Goal: Information Seeking & Learning: Find specific page/section

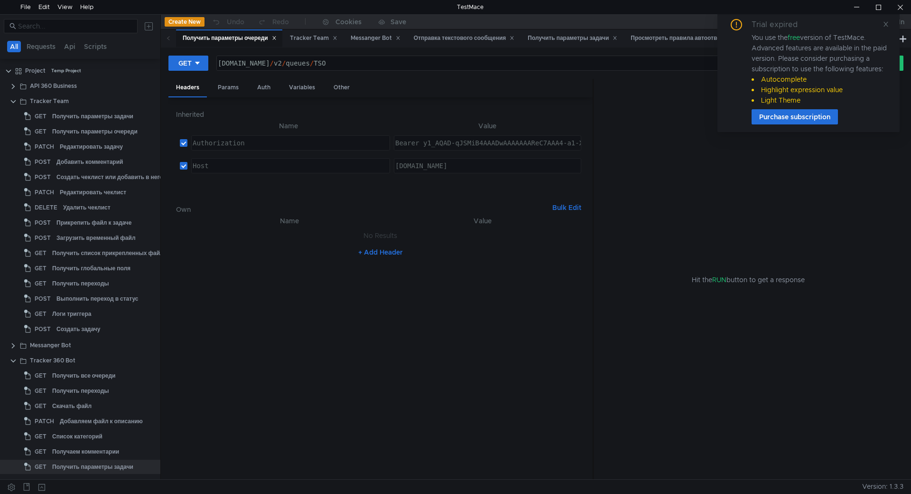
type textarea "Bearer y1_AQAD-qJSMiB4AAADwAAAAAAAReC7AAA4-a1-XylL_Kv7a3s3MyEdggys5A"
drag, startPoint x: 422, startPoint y: 144, endPoint x: 634, endPoint y: 141, distance: 211.7
click at [634, 141] on as-split "Headers Params Auth Variables Other Inherited Name Value Authorization הההההההה…" at bounding box center [536, 279] width 735 height 401
click at [51, 363] on div "Tracker 360 Bot" at bounding box center [53, 360] width 46 height 14
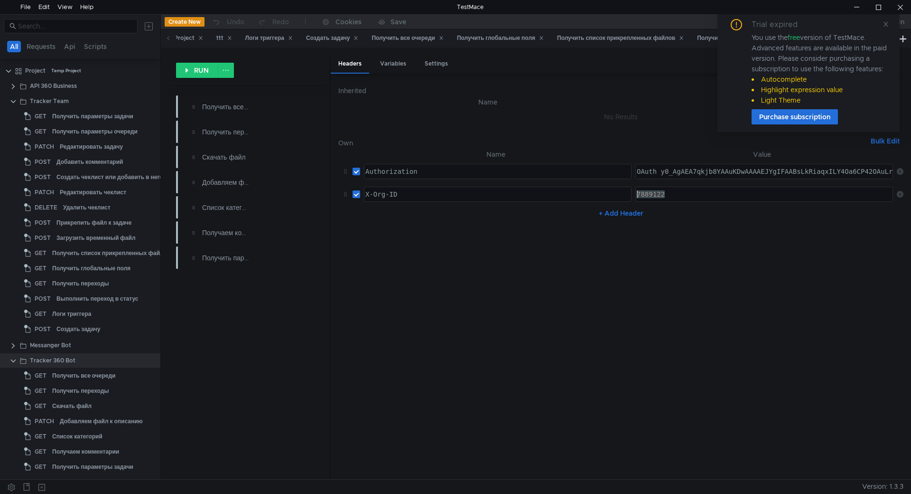
drag, startPoint x: 665, startPoint y: 195, endPoint x: 625, endPoint y: 190, distance: 40.6
click at [625, 190] on tr "X-Org-ID הההההההההההההההההההההההההההההההההההההההההההההההההההההההההההההההההההההה…" at bounding box center [620, 194] width 565 height 23
paste textarea "y1_AQAD-qJSMiB4AAADwAAAAAAAReC7AAA4-a1-XylL_Kv7a3s3MyEdggys5A"
click at [686, 194] on div "7889122" at bounding box center [764, 201] width 259 height 23
type textarea "7889122"
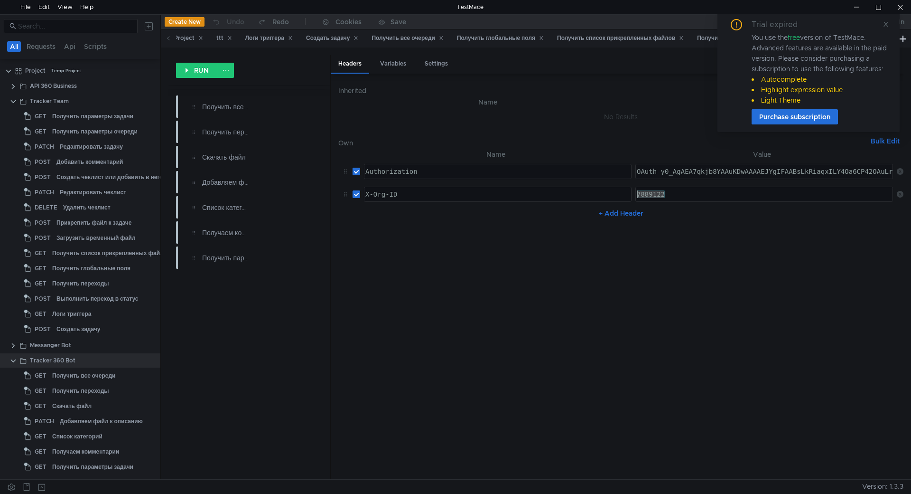
drag, startPoint x: 671, startPoint y: 195, endPoint x: 617, endPoint y: 193, distance: 54.6
click at [617, 193] on tr "X-Org-ID הההההההההההההההההההההההההההההההההההההההההההההההההההההההההההההההההההההה…" at bounding box center [620, 194] width 565 height 23
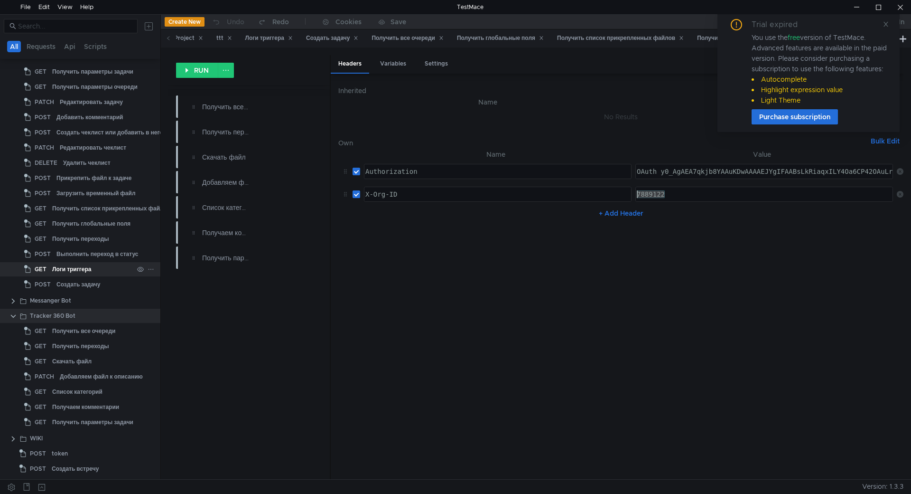
scroll to position [58, 0]
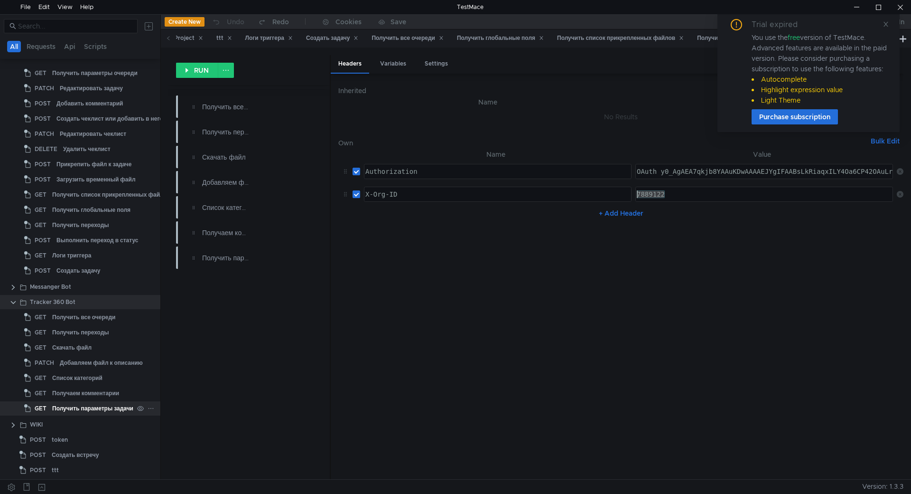
click at [105, 409] on div "Получить параметры задачи" at bounding box center [92, 408] width 81 height 14
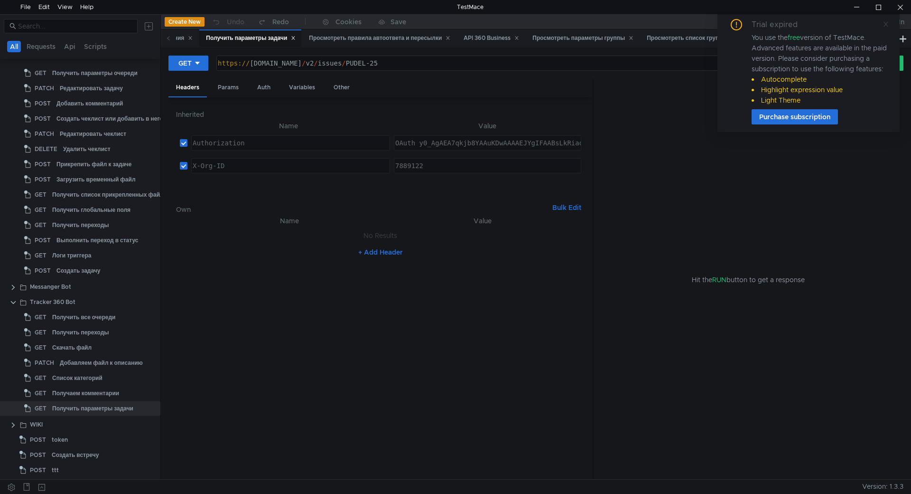
click at [885, 24] on icon at bounding box center [886, 24] width 7 height 7
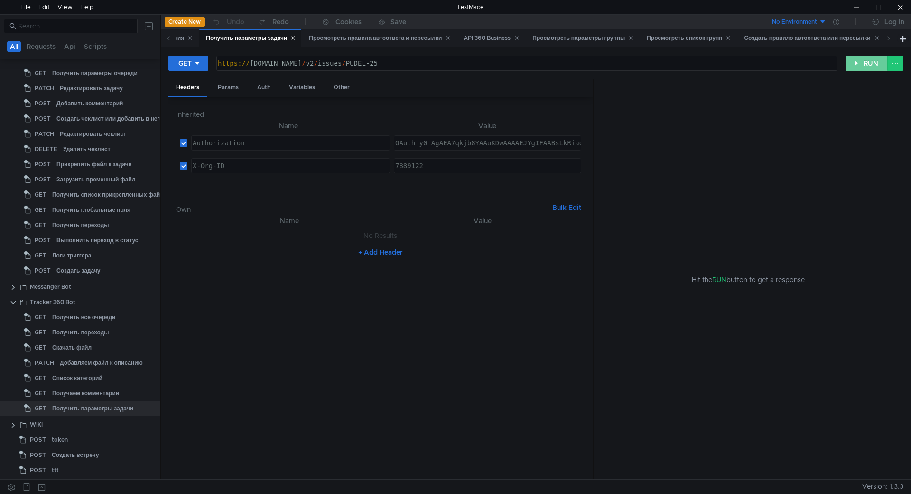
click at [863, 61] on button "RUN" at bounding box center [867, 63] width 42 height 15
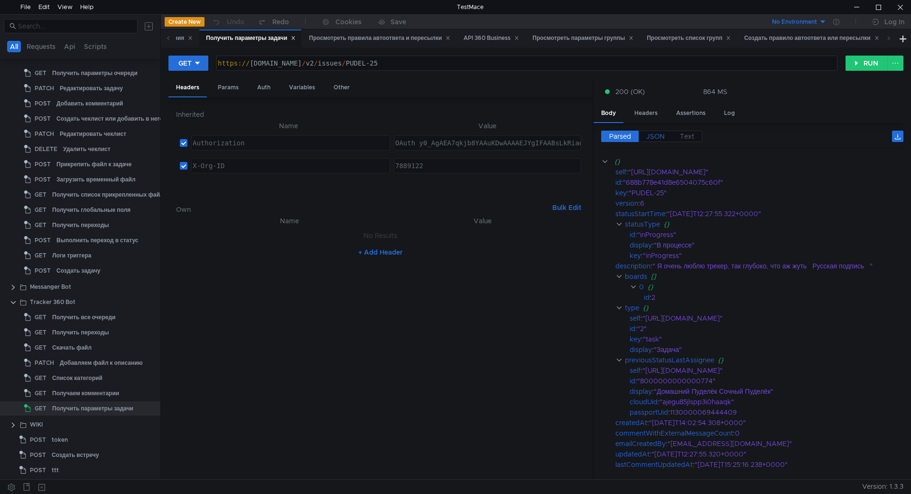
click at [663, 136] on span "JSON" at bounding box center [656, 136] width 19 height 9
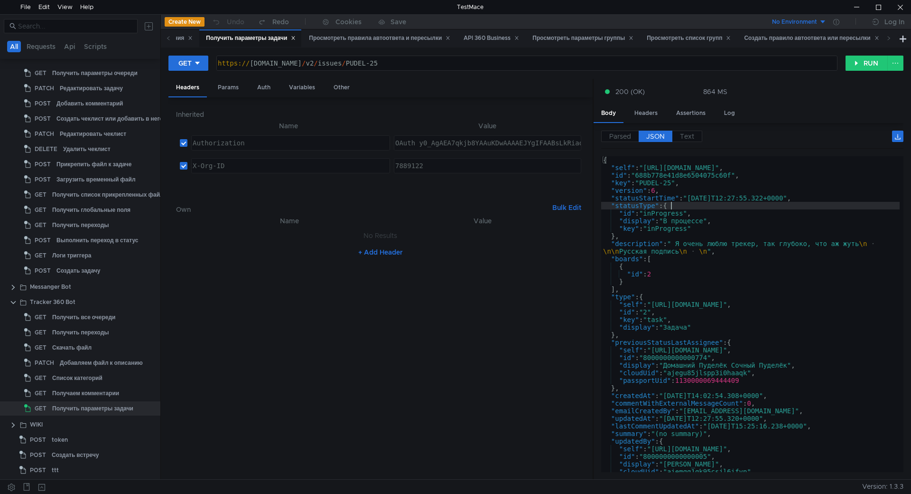
click at [677, 204] on div "{ "self" : "https://api.tracker.yandex.net/v2/issues/PUDEL-25" , "id" : "688b77…" at bounding box center [750, 321] width 299 height 331
click at [677, 179] on div "{ "self" : "https://api.tracker.yandex.net/v2/issues/PUDEL-25" , "id" : "688b77…" at bounding box center [750, 321] width 299 height 331
click at [637, 222] on div "{ "self" : "https://api.tracker.yandex.net/v2/issues/PUDEL-25" , "id" : "688b77…" at bounding box center [750, 321] width 299 height 331
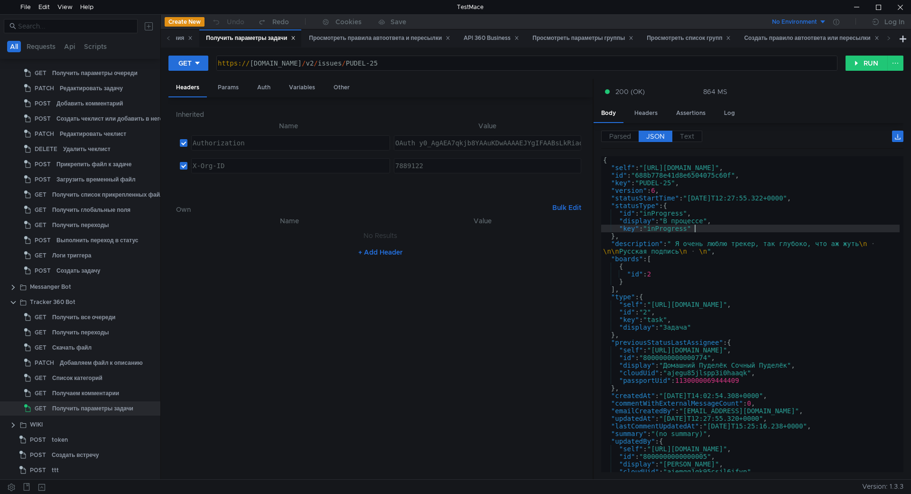
click at [733, 229] on div "{ "self" : "https://api.tracker.yandex.net/v2/issues/PUDEL-25" , "id" : "688b77…" at bounding box center [750, 321] width 299 height 331
click at [637, 208] on div "{ "self" : "https://api.tracker.yandex.net/v2/issues/PUDEL-25" , "id" : "688b77…" at bounding box center [750, 321] width 299 height 331
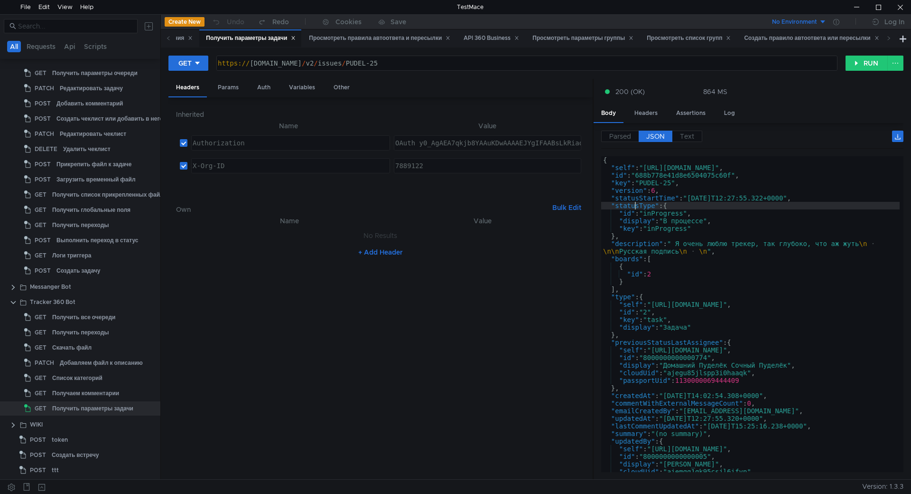
click at [637, 208] on div "{ "self" : "https://api.tracker.yandex.net/v2/issues/PUDEL-25" , "id" : "688b77…" at bounding box center [750, 321] width 299 height 331
click at [636, 224] on div "{ "self" : "https://api.tracker.yandex.net/v2/issues/PUDEL-25" , "id" : "688b77…" at bounding box center [750, 321] width 299 height 331
click at [664, 242] on div "{ "self" : "https://api.tracker.yandex.net/v2/issues/PUDEL-25" , "id" : "688b77…" at bounding box center [750, 321] width 299 height 331
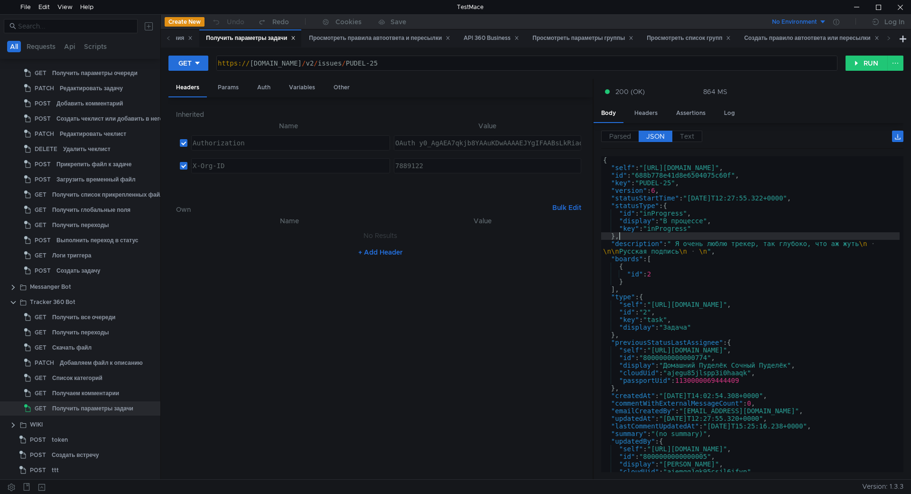
click at [661, 237] on div "{ "self" : "https://api.tracker.yandex.net/v2/issues/PUDEL-25" , "id" : "688b77…" at bounding box center [750, 321] width 299 height 331
click at [635, 222] on div "{ "self" : "https://api.tracker.yandex.net/v2/issues/PUDEL-25" , "id" : "688b77…" at bounding box center [750, 321] width 299 height 331
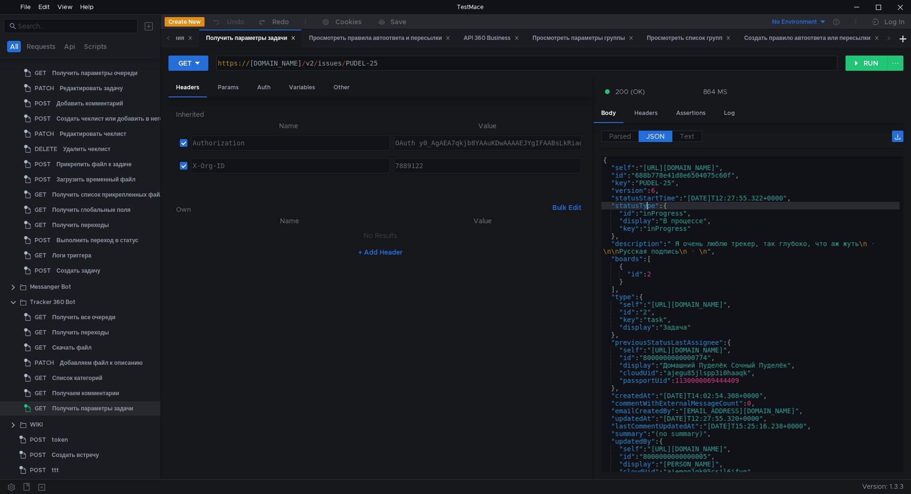
click at [646, 206] on div "{ "self" : "https://api.tracker.yandex.net/v2/issues/PUDEL-25" , "id" : "688b77…" at bounding box center [750, 321] width 299 height 331
click at [689, 225] on div "{ "self" : "https://api.tracker.yandex.net/v2/issues/PUDEL-25" , "id" : "688b77…" at bounding box center [750, 321] width 299 height 331
type textarea ""key": "inProgress""
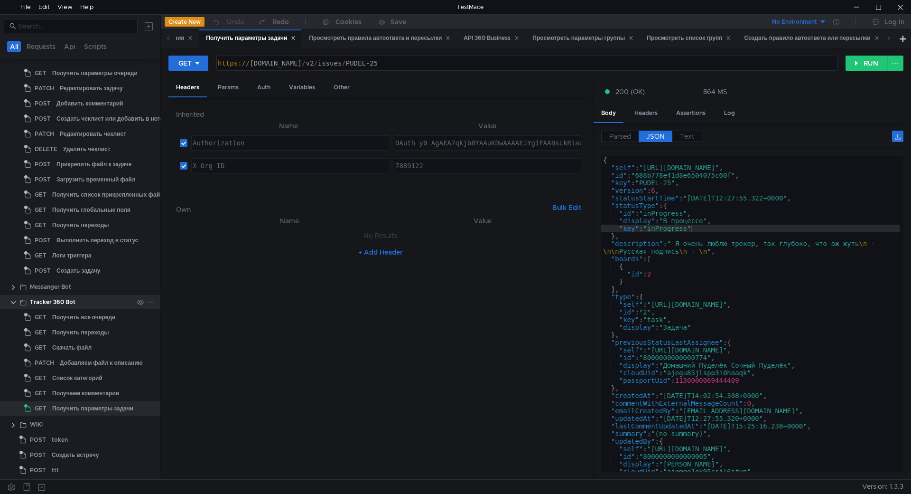
click at [71, 302] on div "Tracker 360 Bot" at bounding box center [53, 302] width 46 height 14
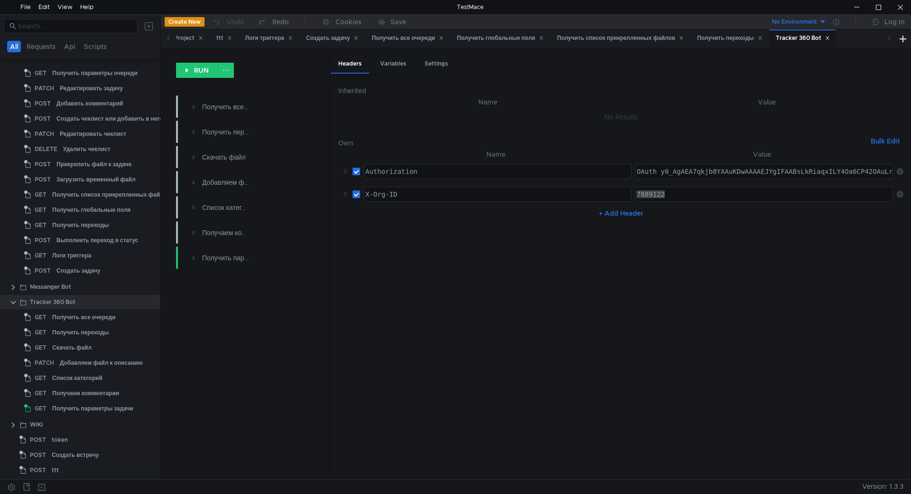
type textarea "OAuth y0_AgAEA7qkjb8YAAuKDwAAAAEJYgIFAABsLkRiaqxILY4Oa6CP42OAuLrh7g"
click at [744, 172] on div "OAuth y0_AgAEA7qkjb8YAAuKDwAAAAEJYgIFAABsLkRiaqxILY4Oa6CP42OAuLrh7g" at bounding box center [764, 171] width 257 height 14
drag, startPoint x: 647, startPoint y: 173, endPoint x: 911, endPoint y: 178, distance: 263.5
click at [911, 178] on div "RUN Получить все очереди Получить переходы Скачать файл Добавляем файл к описан…" at bounding box center [536, 263] width 751 height 432
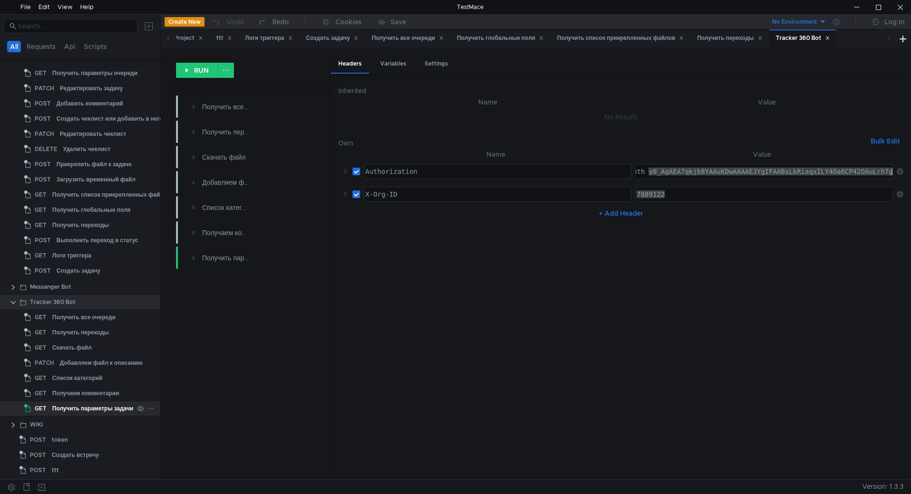
click at [103, 407] on div "Получить параметры задачи" at bounding box center [92, 408] width 81 height 14
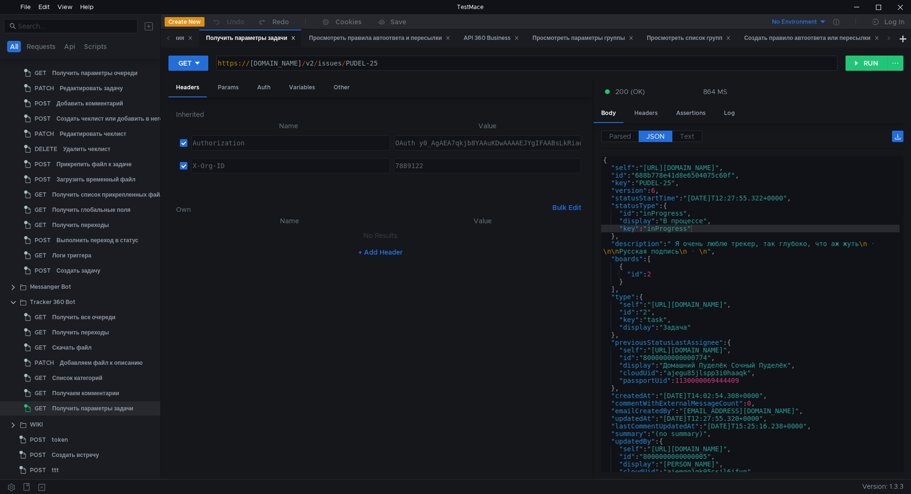
type textarea ""id": 2"
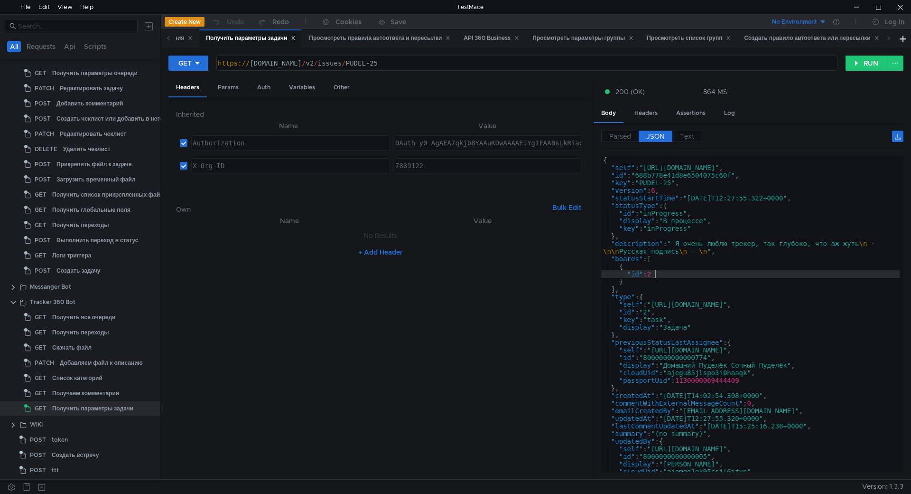
click at [704, 271] on div "{ "self" : "https://api.tracker.yandex.net/v2/issues/PUDEL-25" , "id" : "688b77…" at bounding box center [750, 321] width 299 height 331
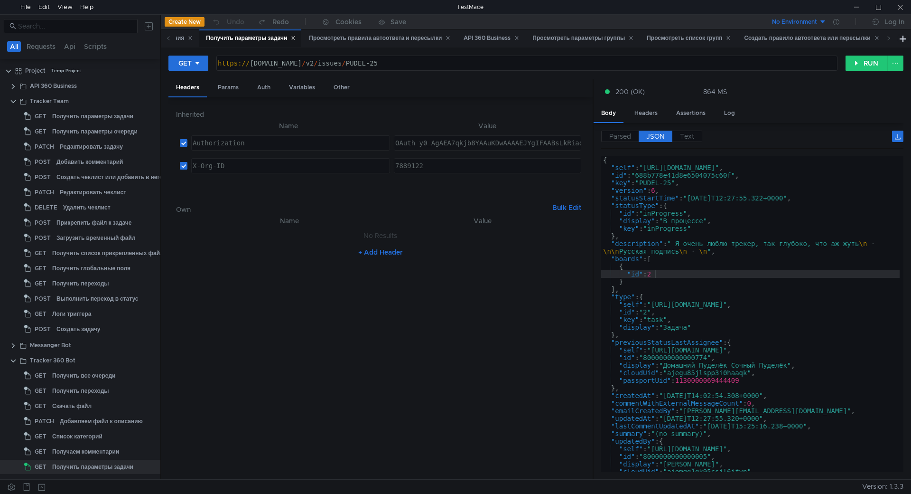
scroll to position [58, 0]
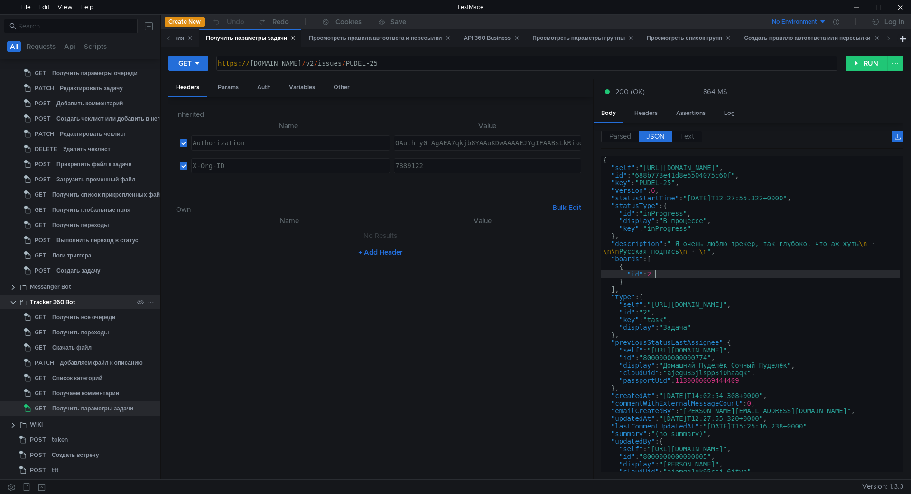
click at [148, 301] on icon at bounding box center [151, 302] width 7 height 7
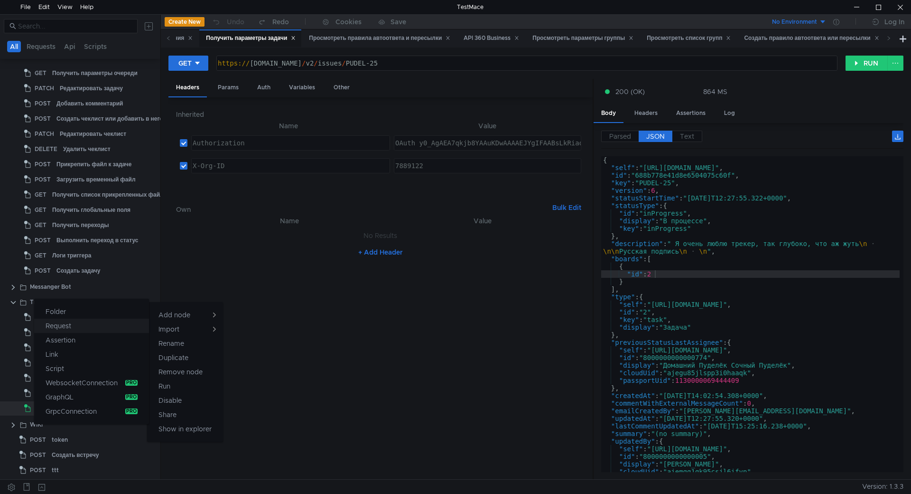
click at [99, 328] on button "Request" at bounding box center [91, 326] width 115 height 14
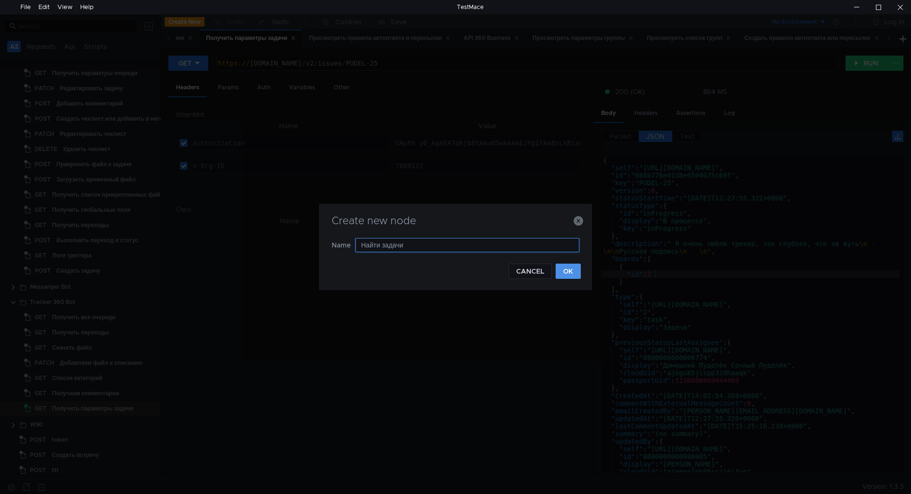
type input "Найти задачи"
click at [571, 270] on button "OK" at bounding box center [568, 270] width 25 height 15
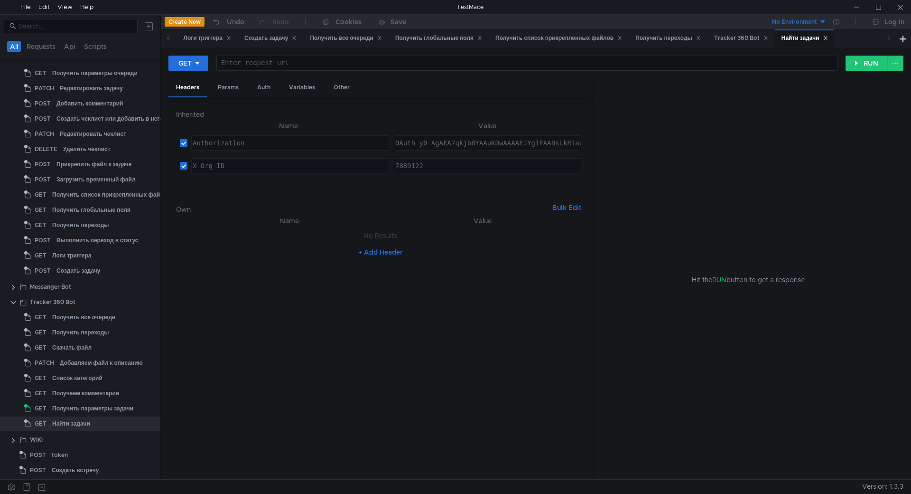
scroll to position [0, 0]
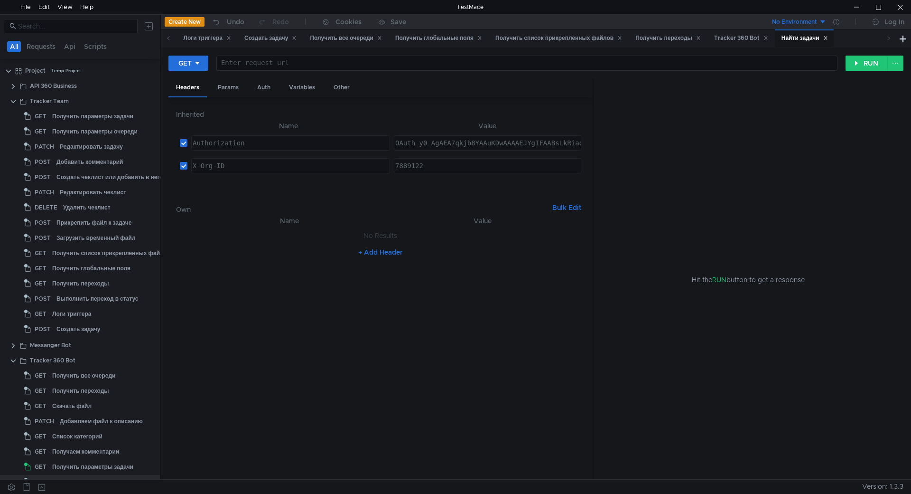
click at [321, 68] on div at bounding box center [526, 70] width 620 height 23
click at [315, 64] on div at bounding box center [526, 70] width 620 height 23
paste textarea "https://api.tracker.yandex.net/v2/issues/_search?perPage=50&page="
click at [513, 62] on div "https:// api.tracker.yandex.net / v2 / issues / _search ? perPage = 50 & page =" at bounding box center [526, 70] width 620 height 23
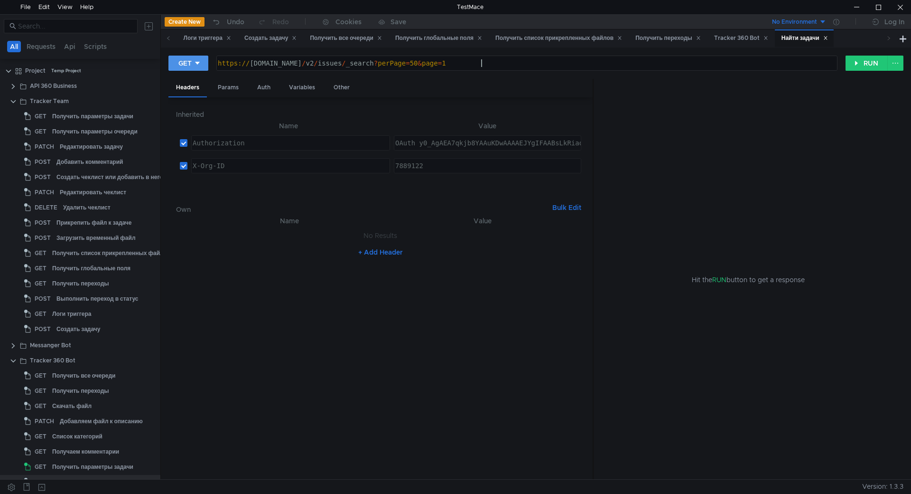
type textarea "https://api.tracker.yandex.net/v2/issues/_search?perPage=50&page=1"
click at [195, 64] on icon at bounding box center [197, 63] width 7 height 7
click at [193, 97] on li "POST" at bounding box center [189, 98] width 41 height 15
click at [258, 87] on div "Body" at bounding box center [265, 88] width 30 height 18
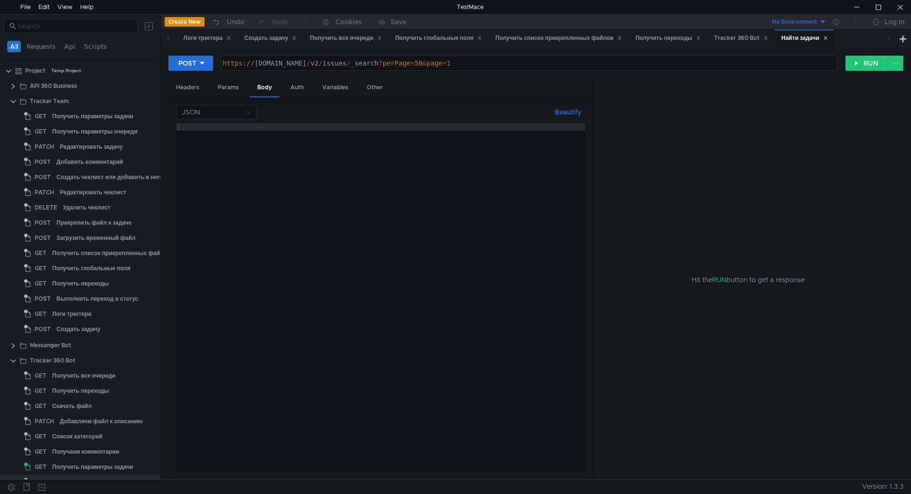
click at [245, 193] on div at bounding box center [380, 305] width 409 height 364
paste textarea "}"
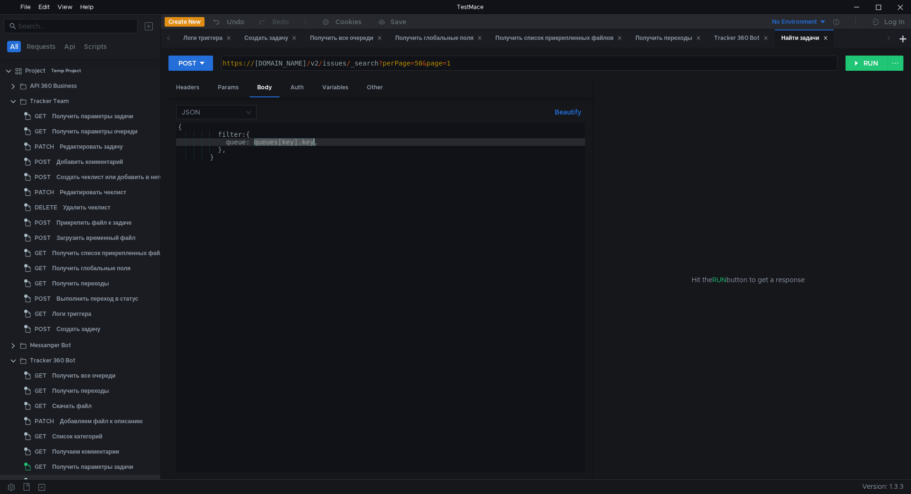
drag, startPoint x: 253, startPoint y: 141, endPoint x: 313, endPoint y: 140, distance: 59.8
click at [313, 140] on div "{ filter: { queue: queues [ key ] .key, } , }" at bounding box center [380, 305] width 409 height 364
click at [313, 142] on div "{ filter: { queue: 'TRASH', } , }" at bounding box center [380, 305] width 409 height 364
click at [257, 141] on div "{ filter: { queue: 'TRASH', } , }" at bounding box center [380, 305] width 409 height 364
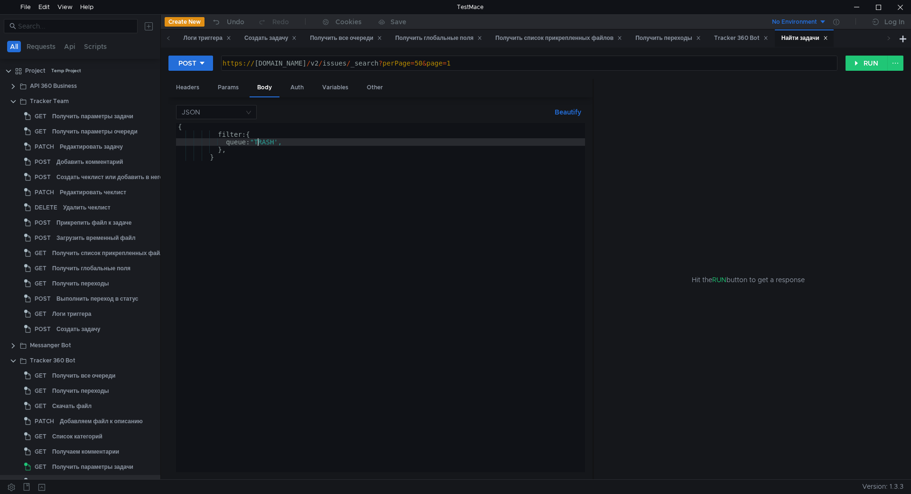
scroll to position [0, 16]
click at [281, 141] on div "{ filter: { queue: "TRASH', } , }" at bounding box center [380, 305] width 409 height 364
click at [219, 136] on div "{ filter: { queue: "TRASH" , } , }" at bounding box center [380, 305] width 409 height 364
click at [228, 140] on div "{ "filter" : { queue: "TRASH" , } , }" at bounding box center [380, 305] width 409 height 364
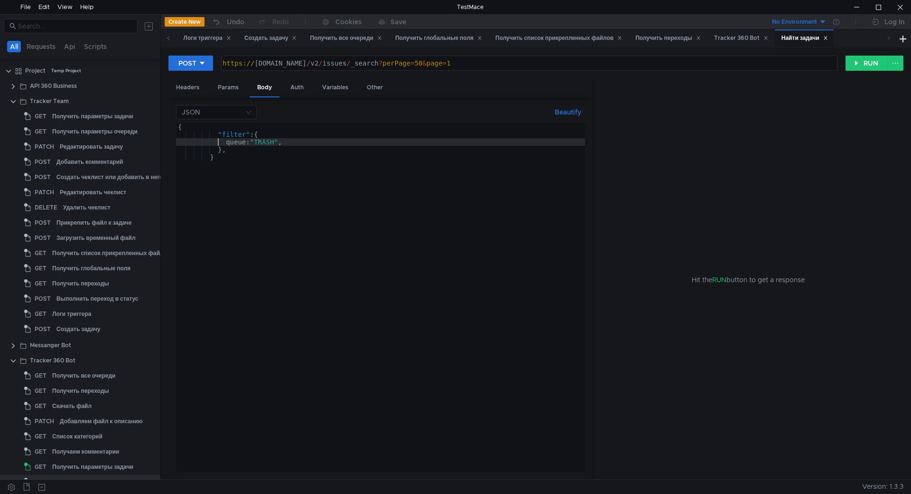
click at [223, 140] on div "{ "filter" : { queue: "TRASH" , } , }" at bounding box center [380, 305] width 409 height 364
click at [226, 140] on div "{ "filter" : { queue: "TRASH" , } , }" at bounding box center [380, 305] width 409 height 364
click at [248, 143] on div "{ "filter" : { "queue: " TRASH ", } , }" at bounding box center [380, 305] width 409 height 364
click at [857, 58] on button "RUN" at bounding box center [867, 63] width 42 height 15
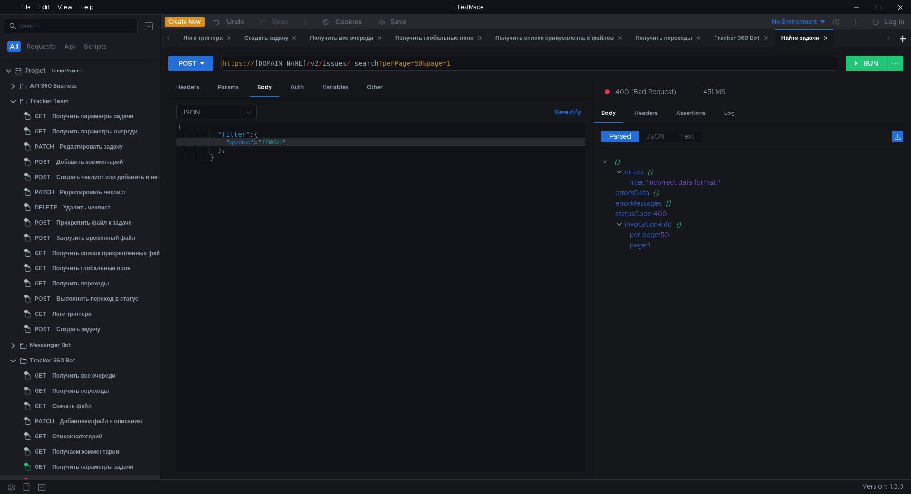
click at [317, 142] on div "{ "filter" : { "queue" : "TRASH" , } , }" at bounding box center [380, 305] width 409 height 364
click at [255, 149] on div "{ "filter" : { "queue" : "TRASH" } , }" at bounding box center [380, 305] width 409 height 364
type textarea "}"
click at [856, 62] on button "RUN" at bounding box center [867, 63] width 42 height 15
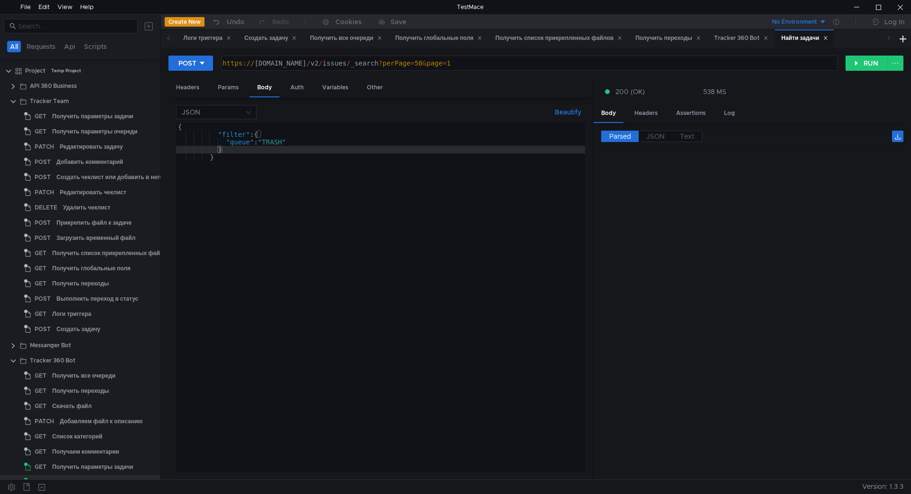
scroll to position [0, 0]
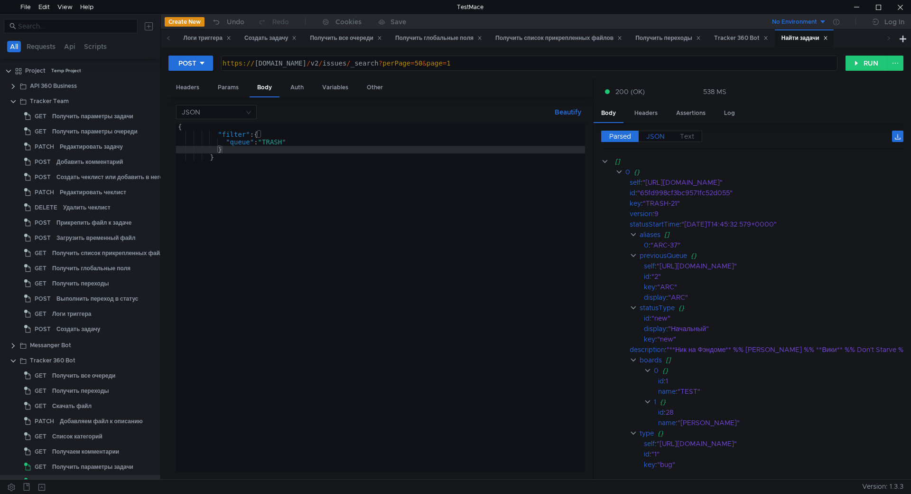
click at [656, 137] on span "JSON" at bounding box center [656, 136] width 19 height 9
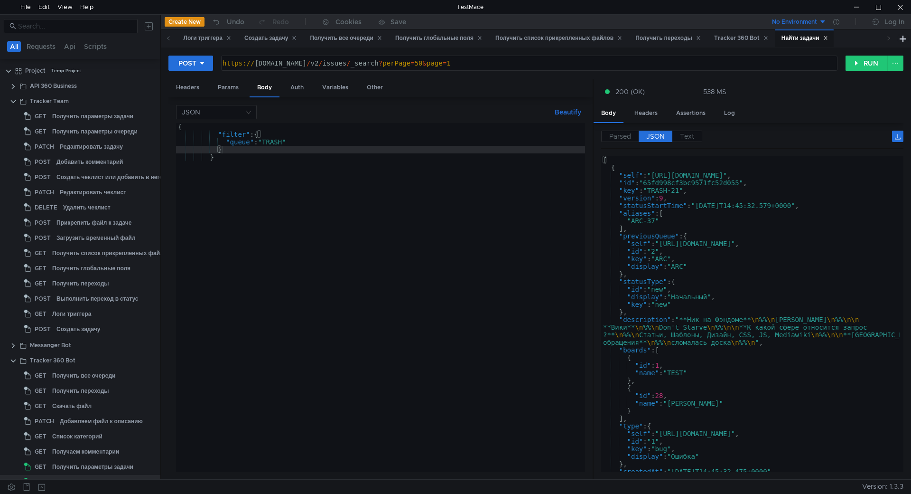
type textarea ""version": 9,"
click at [680, 197] on div "[ { "self" : "https://api.tracker.yandex.net/v2/issues/TRASH-21" , "id" : "65fd…" at bounding box center [750, 319] width 299 height 327
click at [692, 141] on label "Text" at bounding box center [688, 136] width 30 height 11
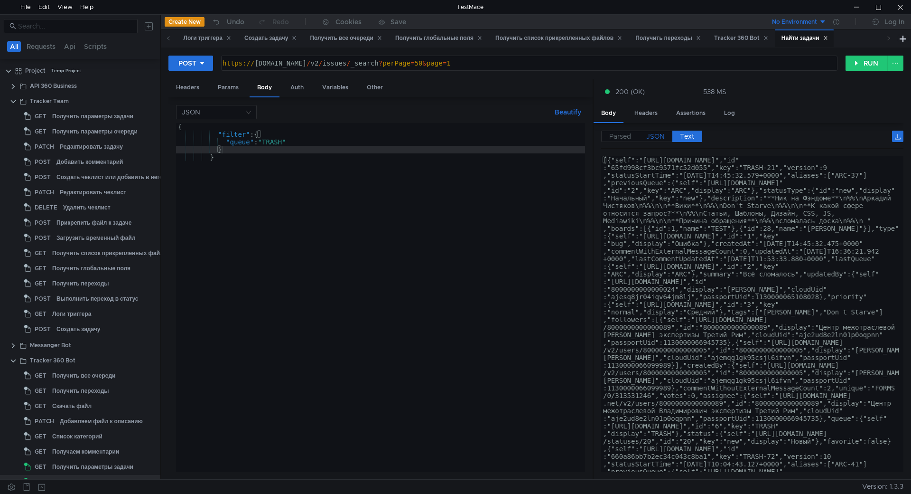
click at [659, 138] on span "JSON" at bounding box center [656, 136] width 19 height 9
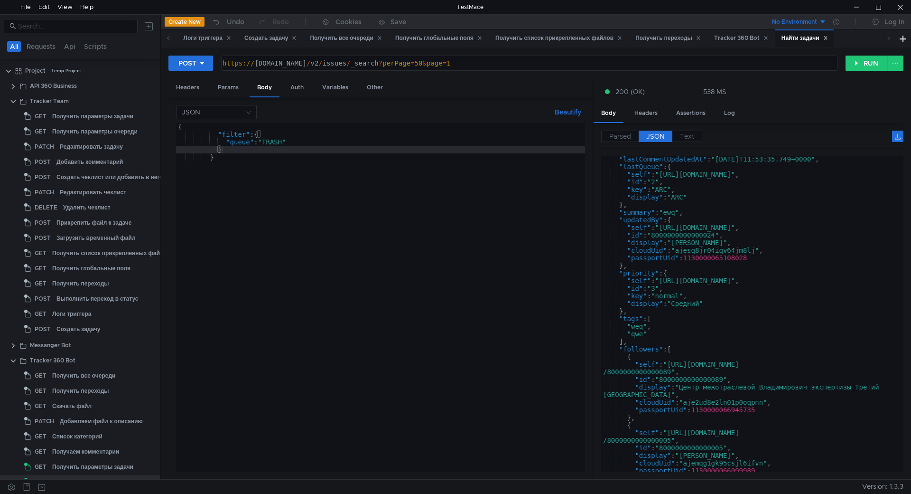
scroll to position [15239, 0]
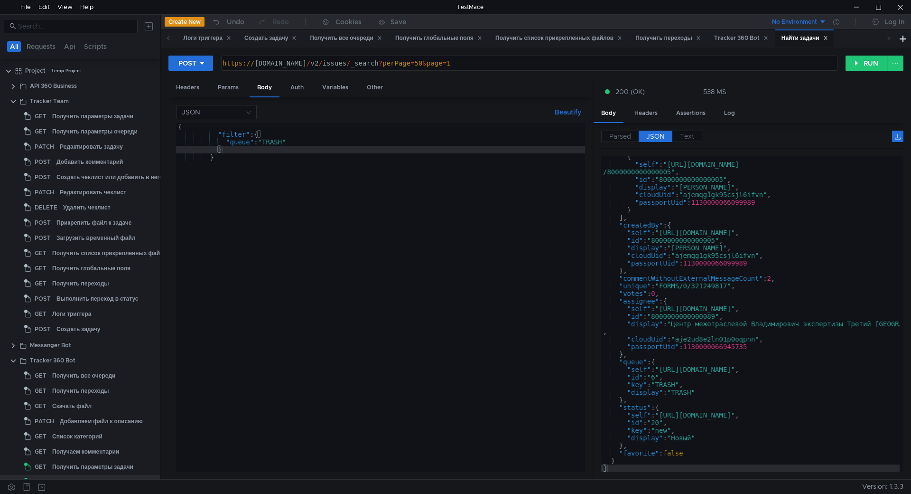
click at [707, 254] on div "{ "self" : "https://api.tracker.yandex.net/v2/users /8000000000000005" , "id" :…" at bounding box center [750, 318] width 299 height 331
type textarea ""cloudUid": "ajemqg1gk95csjl6ifvn","
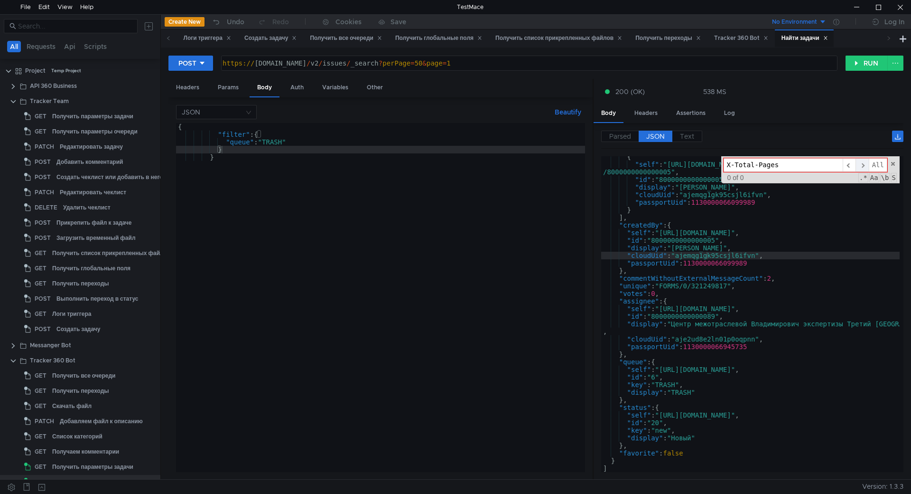
type input "X-Total-Pages"
click at [864, 165] on span "​" at bounding box center [862, 165] width 13 height 14
click at [864, 167] on span "​" at bounding box center [862, 165] width 13 height 14
click at [893, 163] on span at bounding box center [893, 163] width 7 height 7
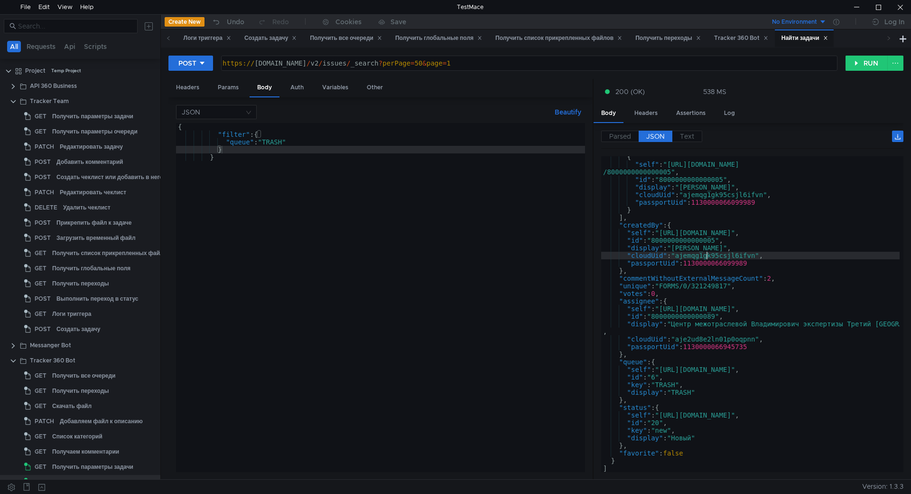
click at [736, 216] on div "{ "self" : "https://api.tracker.yandex.net/v2/users /8000000000000005" , "id" :…" at bounding box center [750, 318] width 299 height 331
type textarea "],"
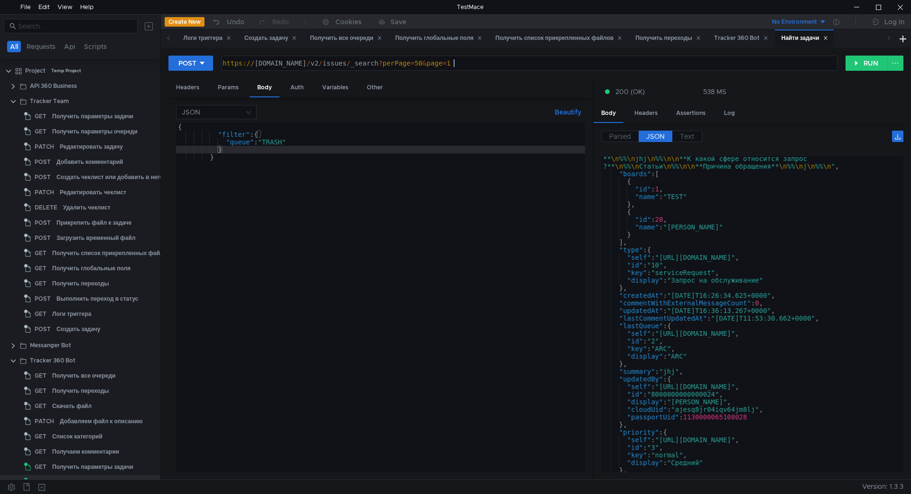
click at [454, 64] on div "https:// api.tracker.yandex.net / v2 / issues / _search ? perPage = 50 & page =…" at bounding box center [529, 70] width 616 height 23
click at [856, 64] on button "RUN" at bounding box center [867, 63] width 42 height 15
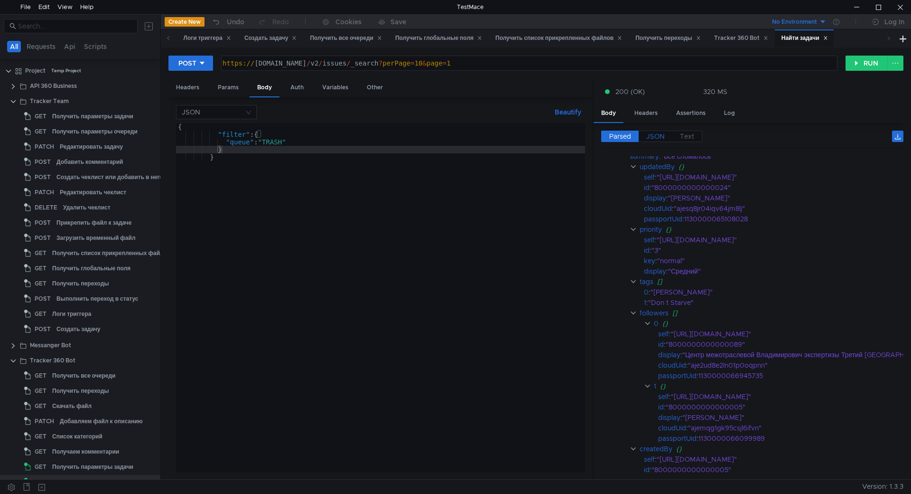
scroll to position [475, 0]
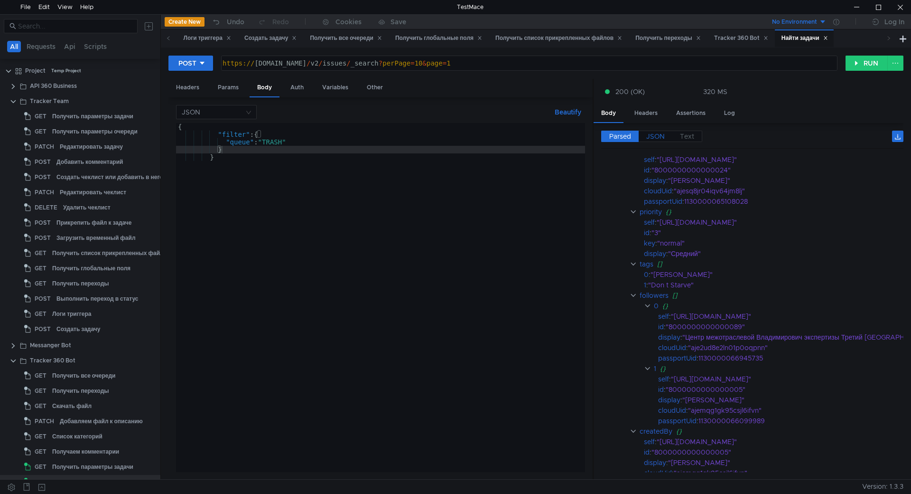
click at [665, 137] on label "JSON" at bounding box center [656, 136] width 34 height 11
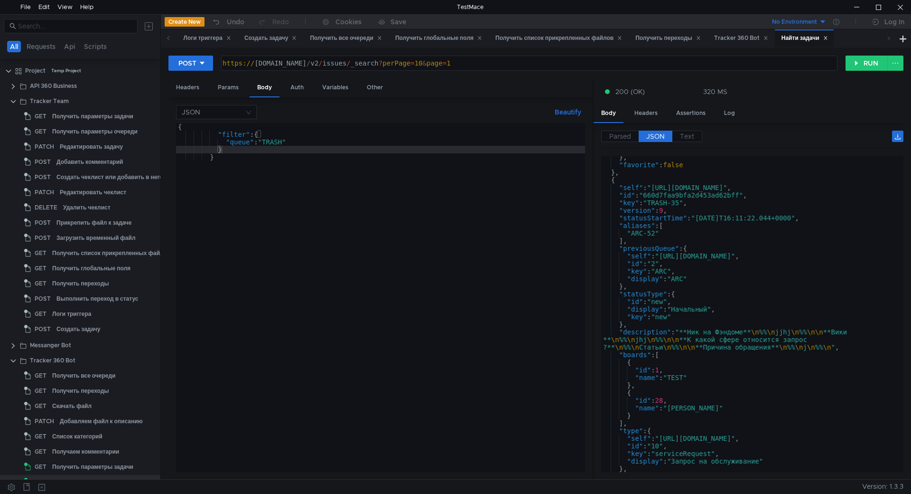
scroll to position [8670, 0]
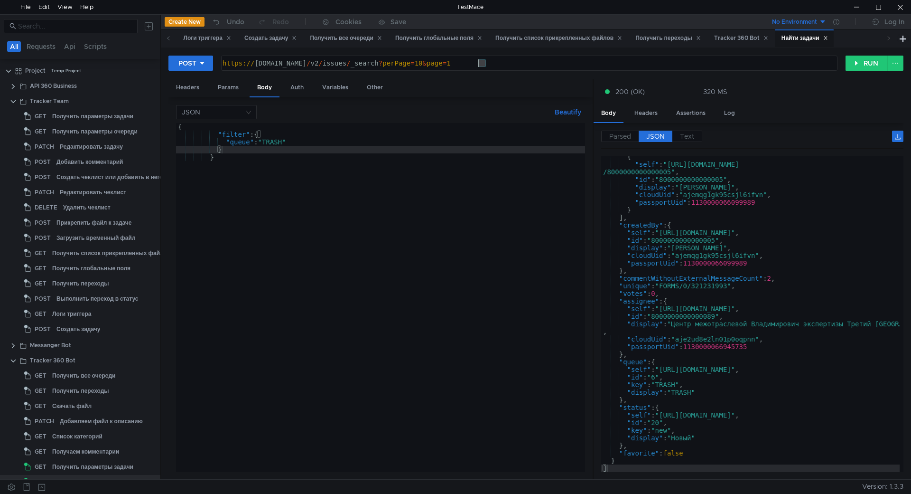
drag, startPoint x: 493, startPoint y: 63, endPoint x: 480, endPoint y: 66, distance: 13.6
click at [480, 66] on div "https:// api.tracker.yandex.net / v2 / issues / _search ? perPage = 10 & page =…" at bounding box center [529, 70] width 616 height 23
click at [456, 65] on div "https:// api.tracker.yandex.net / v2 / issues / _search ? perPage = 10 & page =…" at bounding box center [529, 70] width 616 height 23
click at [419, 64] on div "https:// api.tracker.yandex.net / v2 / issues / _search ? perPage = 10 & page =…" at bounding box center [529, 70] width 616 height 23
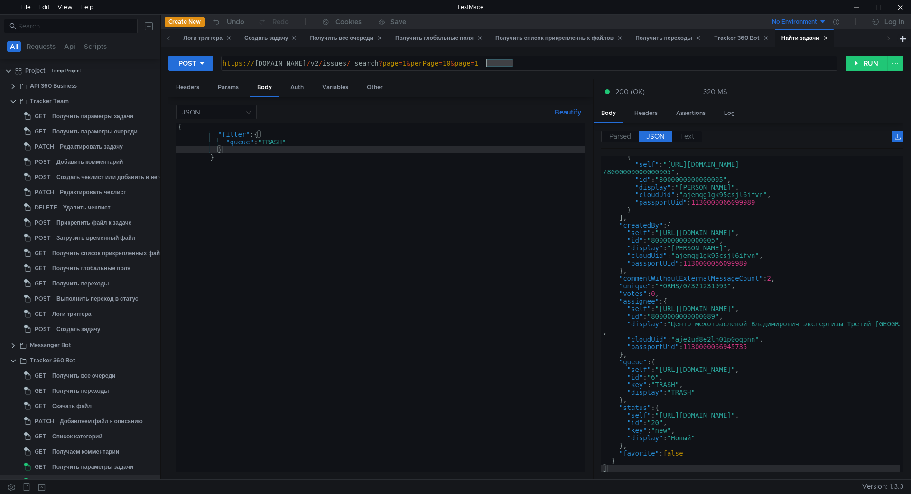
drag, startPoint x: 540, startPoint y: 62, endPoint x: 486, endPoint y: 60, distance: 53.7
click at [486, 60] on div "https:// api.tracker.yandex.net / v2 / issues / _search ? page = 1 & perPage = …" at bounding box center [529, 70] width 616 height 23
click at [854, 63] on button "RUN" at bounding box center [867, 63] width 42 height 15
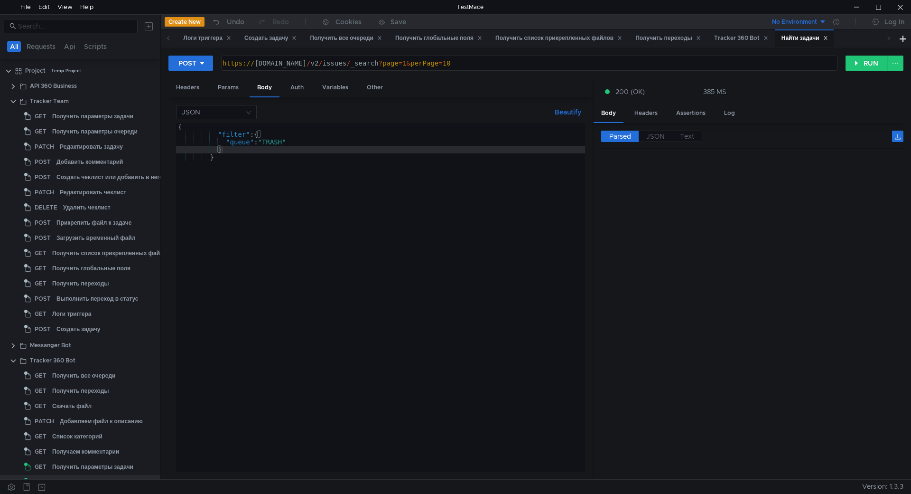
scroll to position [0, 0]
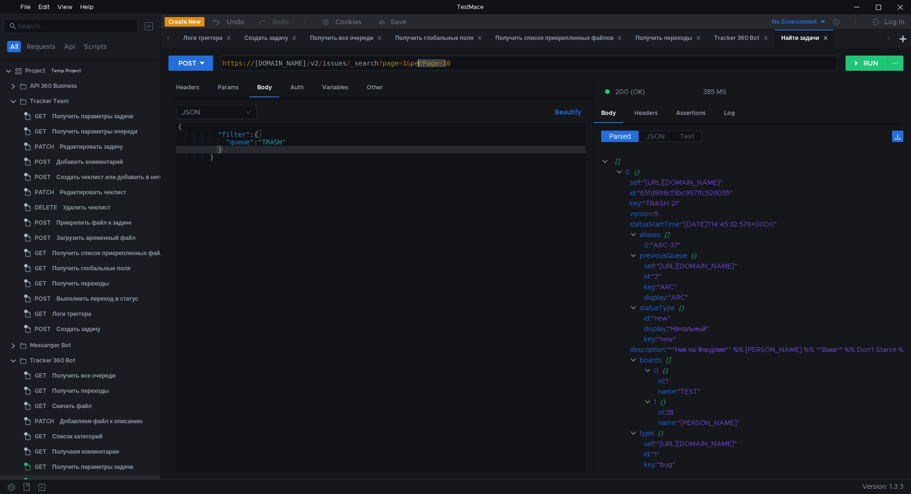
drag, startPoint x: 447, startPoint y: 64, endPoint x: 420, endPoint y: 63, distance: 27.1
click at [420, 63] on div "https:// api.tracker.yandex.net / v2 / issues / _search ? page = 1 & perPage = …" at bounding box center [529, 70] width 616 height 23
click at [854, 66] on button "RUN" at bounding box center [867, 63] width 42 height 15
click at [420, 62] on div "https:// api.tracker.yandex.net / v2 / issues / _search ? perPage = 10" at bounding box center [529, 70] width 616 height 23
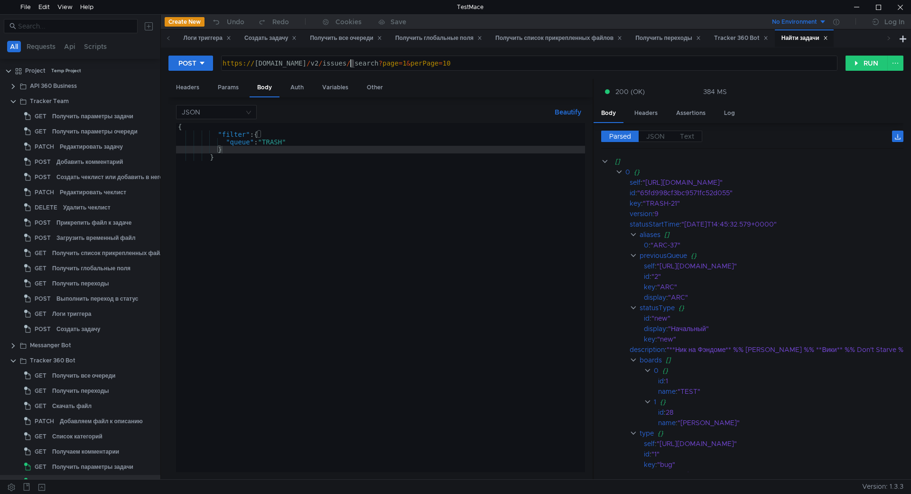
click at [350, 60] on div "https:// api.tracker.yandex.net / v2 / issues / _search ? page = 1 & perPage = …" at bounding box center [529, 70] width 616 height 23
click at [529, 63] on div "https:// api.tracker.yandex.net / v3 / issues / _search ? page = 1 & perPage = …" at bounding box center [529, 70] width 616 height 23
type textarea "https://api.tracker.yandex.net/v3/issues/_search?page=1&perPage=10"
click at [846, 62] on button "RUN" at bounding box center [867, 63] width 42 height 15
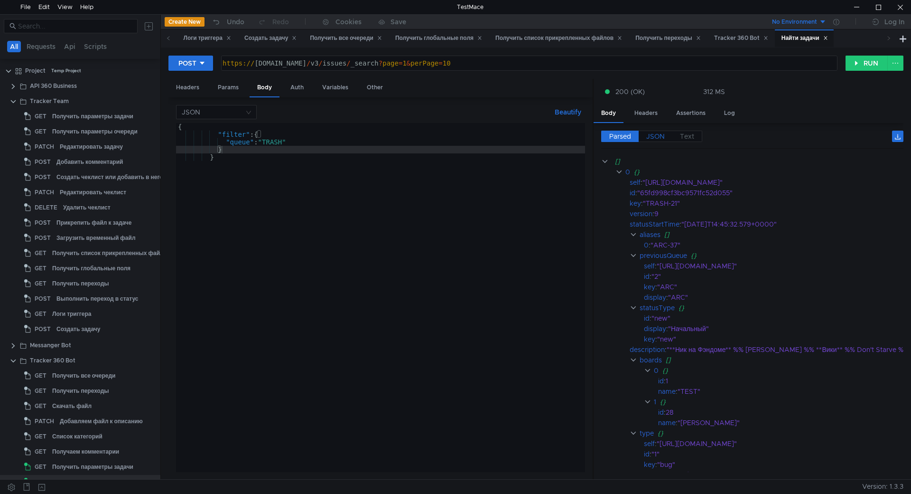
click at [664, 135] on span "JSON" at bounding box center [656, 136] width 19 height 9
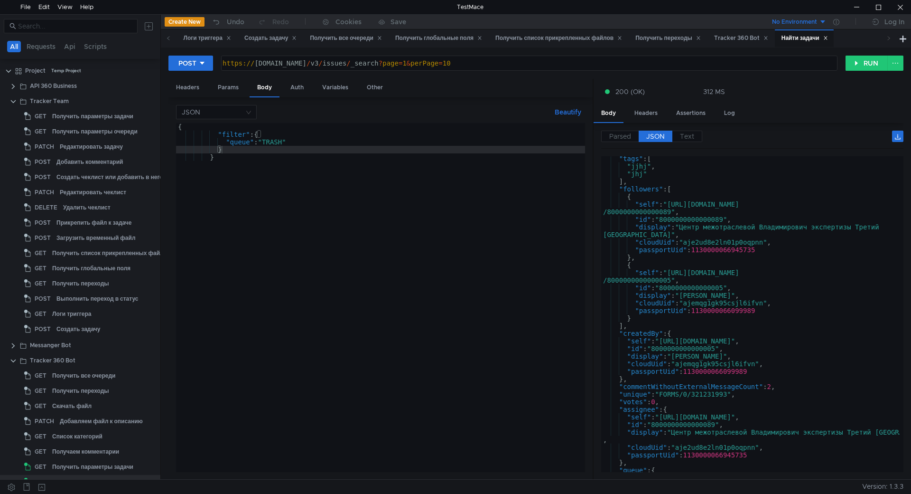
scroll to position [8670, 0]
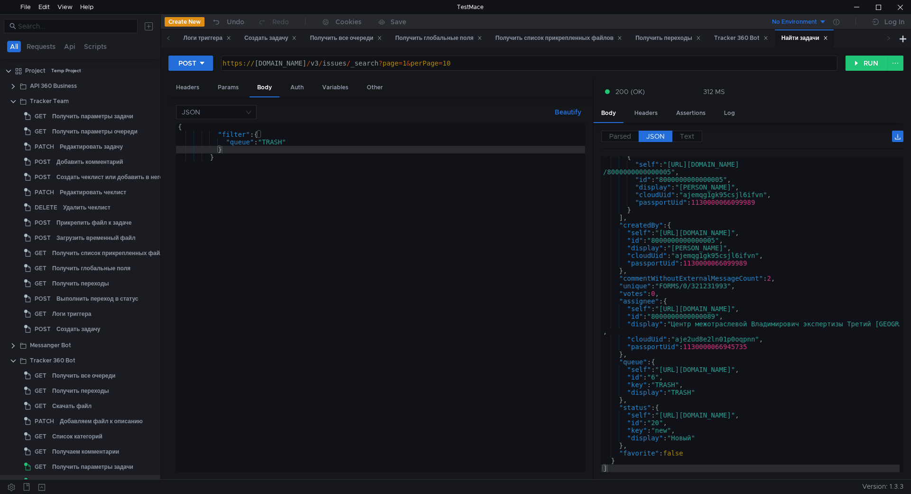
type textarea ""votes": 0,"
click at [690, 296] on div "{ "self" : "https://api.tracker.yandex.net/v3/users /8000000000000005" , "id" :…" at bounding box center [750, 318] width 299 height 331
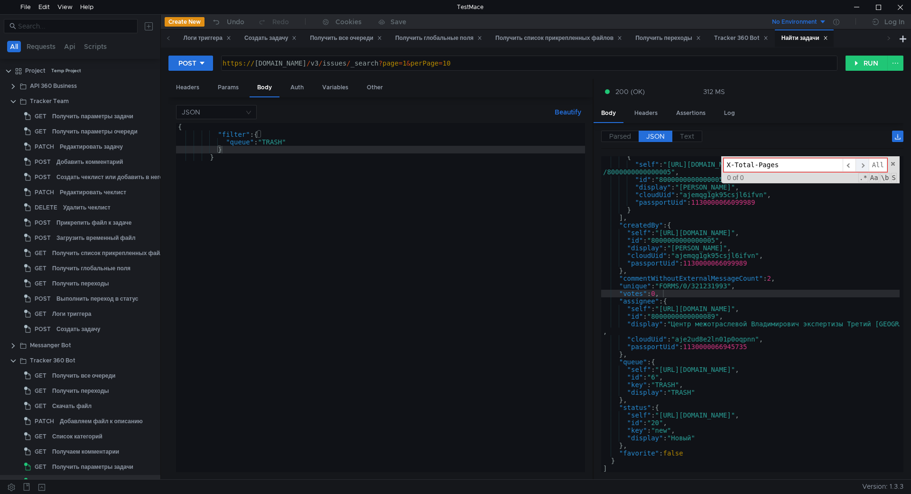
type input "X-Total-Pages"
click at [861, 166] on span "​" at bounding box center [862, 165] width 13 height 14
click at [890, 162] on div "X-Total-Pages ​ ​ All Replace All + 0 of 0 .* Aa \b S" at bounding box center [811, 169] width 178 height 27
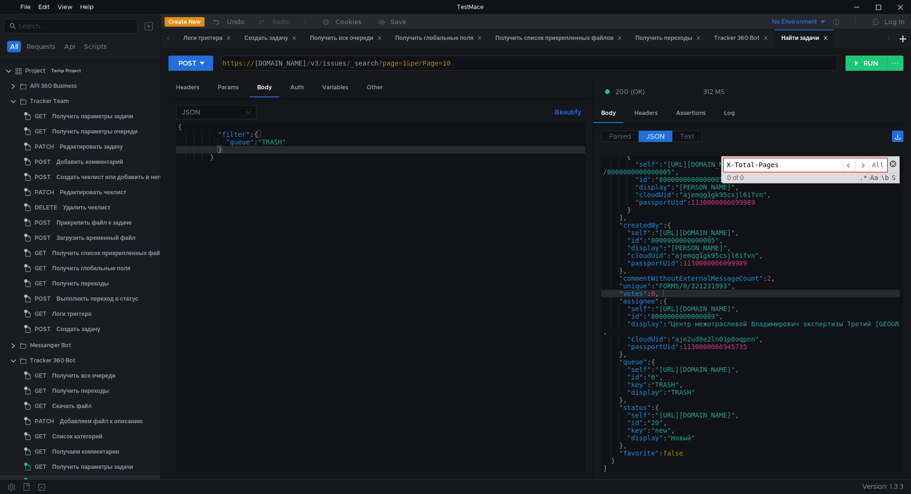
click at [892, 166] on span at bounding box center [893, 163] width 7 height 7
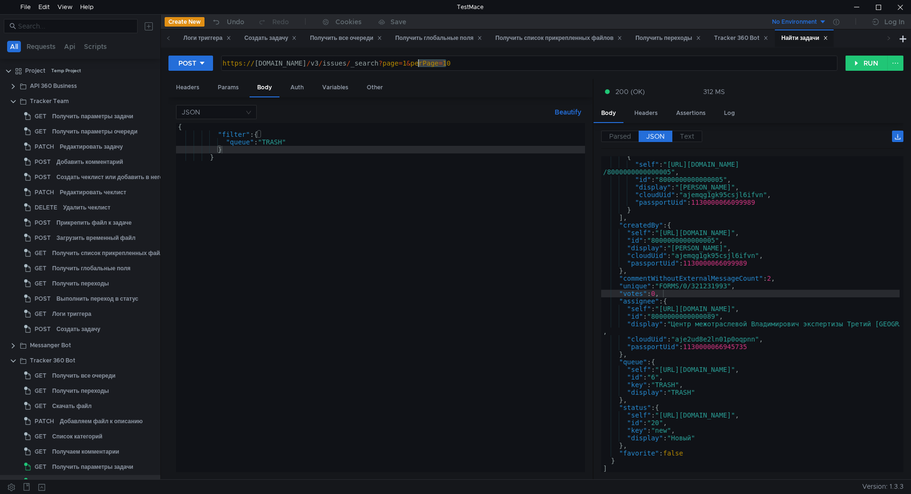
drag, startPoint x: 446, startPoint y: 61, endPoint x: 422, endPoint y: 63, distance: 24.3
click at [422, 63] on div "https:// api.tracker.yandex.net / v3 / issues / _search ? page = 1 & perPage = …" at bounding box center [529, 70] width 616 height 23
click at [475, 66] on div "https:// api.tracker.yandex.net / v3 / issues / _search ? perPage = 10" at bounding box center [529, 70] width 616 height 23
type textarea "https://api.tracker.yandex.net/v3/issues/_search?perPage=1"
click at [871, 58] on button "RUN" at bounding box center [867, 63] width 42 height 15
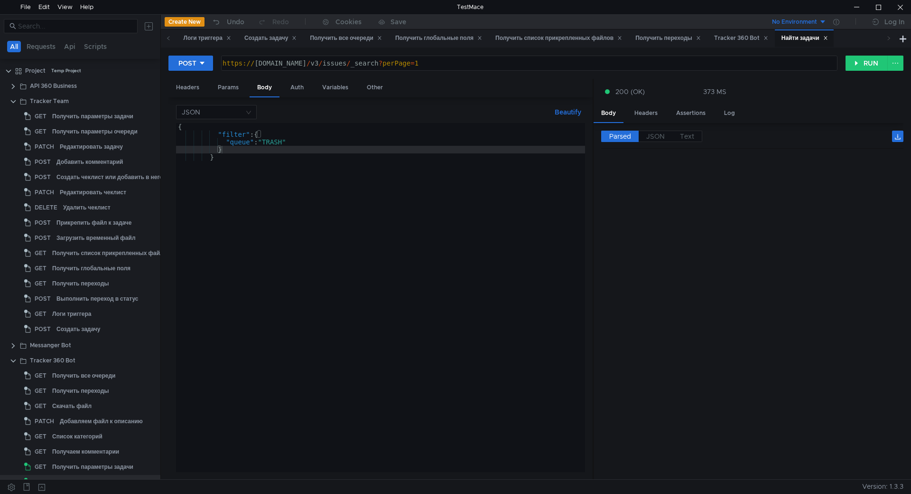
scroll to position [755, 0]
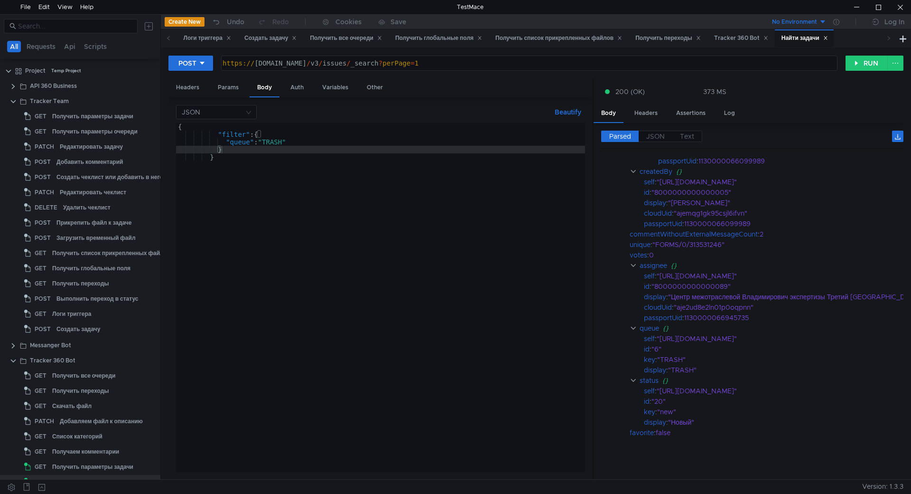
click at [481, 56] on div "https://api.tracker.yandex.net/v3/issues/_search?perPage=1 https:// api.tracker…" at bounding box center [529, 63] width 617 height 15
click at [465, 64] on div "https:// api.tracker.yandex.net / v3 / issues / _search ? perPage = 1" at bounding box center [529, 70] width 616 height 23
click at [655, 135] on span "JSON" at bounding box center [656, 136] width 19 height 9
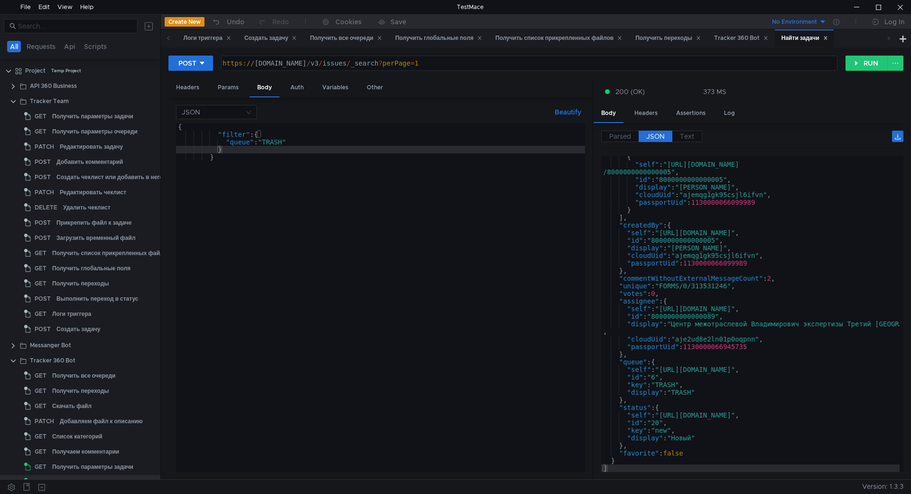
scroll to position [603, 0]
type textarea ""id": "8000000000000005","
click at [714, 241] on div "{ "self" : "https://api.tracker.yandex.net/v3/users /8000000000000005" , "id" :…" at bounding box center [750, 318] width 299 height 331
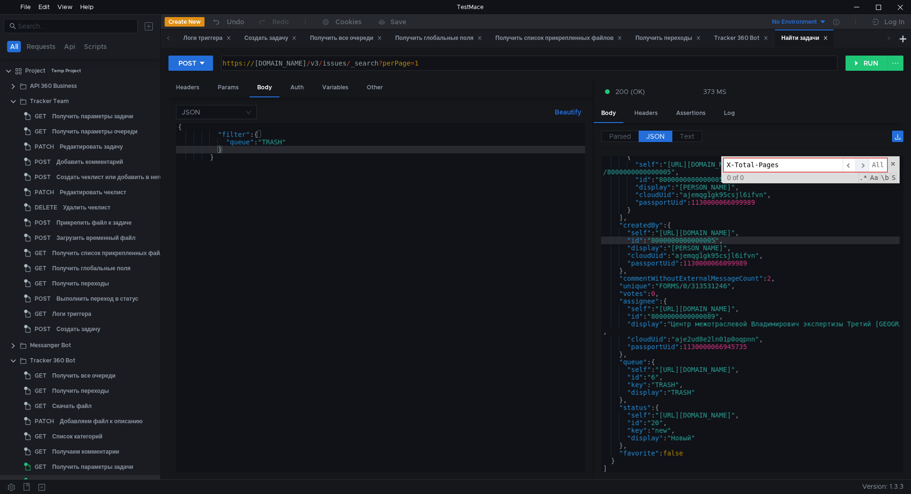
type input "X-Total-Pages"
click at [858, 163] on span "​" at bounding box center [862, 165] width 13 height 14
type textarea ""cloudUid": "ajemqg1gk95csjl6ifvn","
drag, startPoint x: 736, startPoint y: 259, endPoint x: 666, endPoint y: 250, distance: 70.4
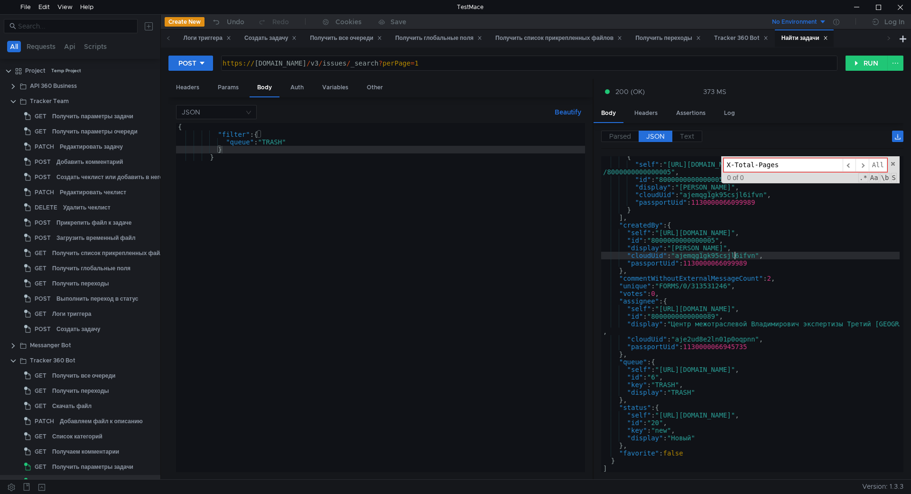
click at [667, 252] on div "{ "self" : "https://api.tracker.yandex.net/v3/users /8000000000000005" , "id" :…" at bounding box center [750, 318] width 299 height 331
click at [736, 162] on input "X-Total-Pages" at bounding box center [783, 165] width 119 height 14
drag, startPoint x: 760, startPoint y: 165, endPoint x: 708, endPoint y: 165, distance: 51.7
click at [708, 165] on div "{ "self" : "https://api.tracker.yandex.net/v3/users /8000000000000005" , "id" :…" at bounding box center [750, 314] width 299 height 316
type input "Pages"
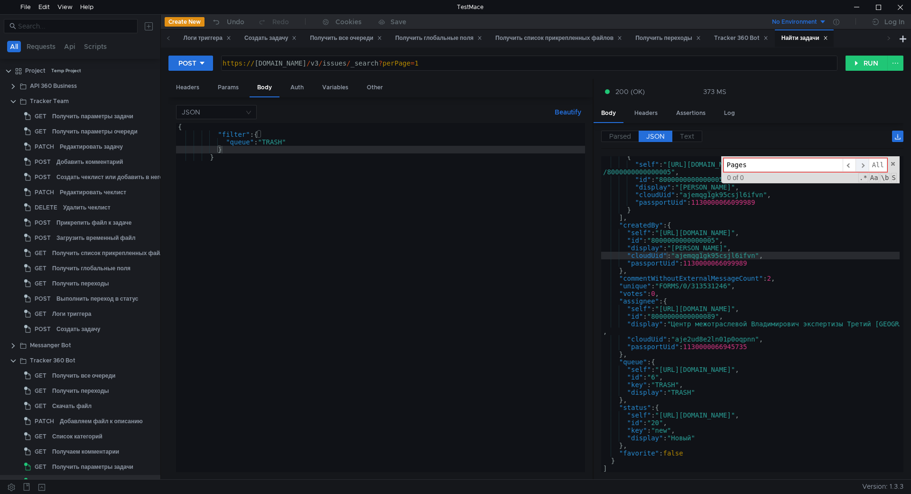
click at [864, 164] on span "​" at bounding box center [862, 165] width 13 height 14
click at [893, 164] on span at bounding box center [893, 163] width 7 height 7
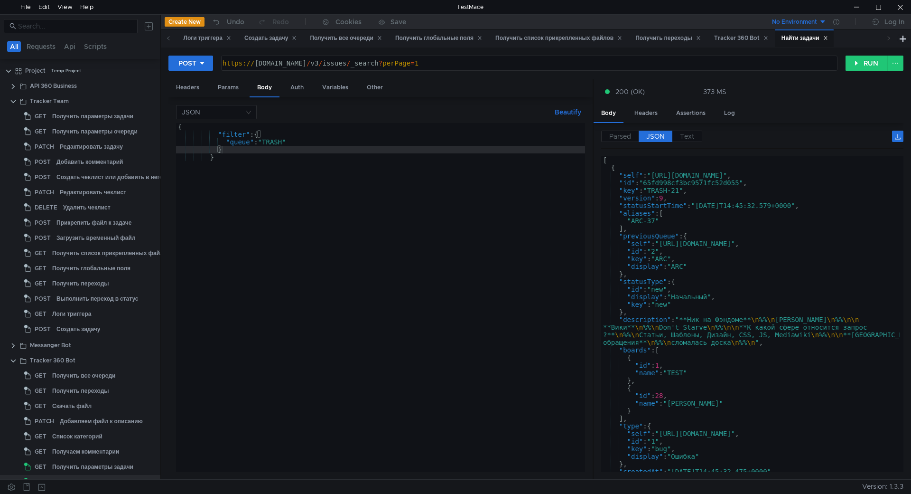
scroll to position [0, 0]
click at [353, 62] on div "https:// api.tracker.yandex.net / v3 / issues / _search ? perPage = 1" at bounding box center [529, 70] width 616 height 23
click at [356, 61] on div "https:// api.tracker.yandex.net / v3 / issues / _search ? perPage = 1" at bounding box center [529, 70] width 616 height 23
type textarea "[URL][DOMAIN_NAME]"
click at [864, 64] on button "RUN" at bounding box center [867, 63] width 42 height 15
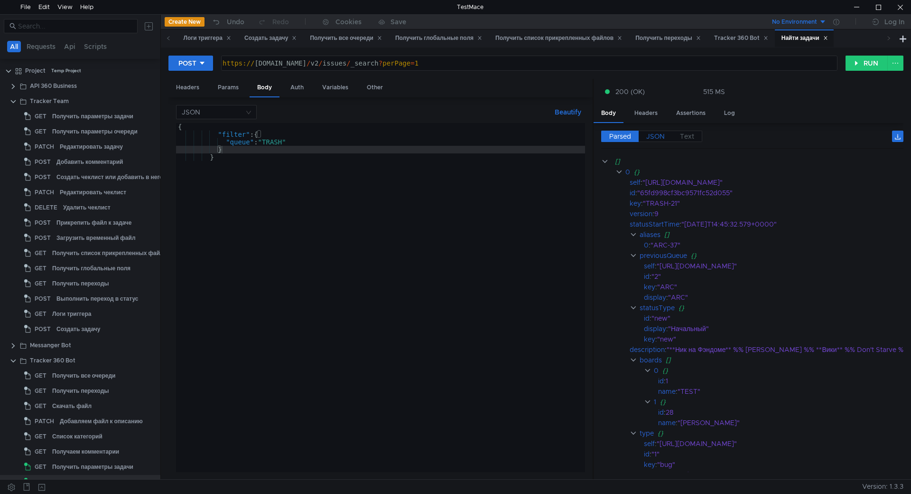
click at [666, 139] on label "JSON" at bounding box center [656, 136] width 34 height 11
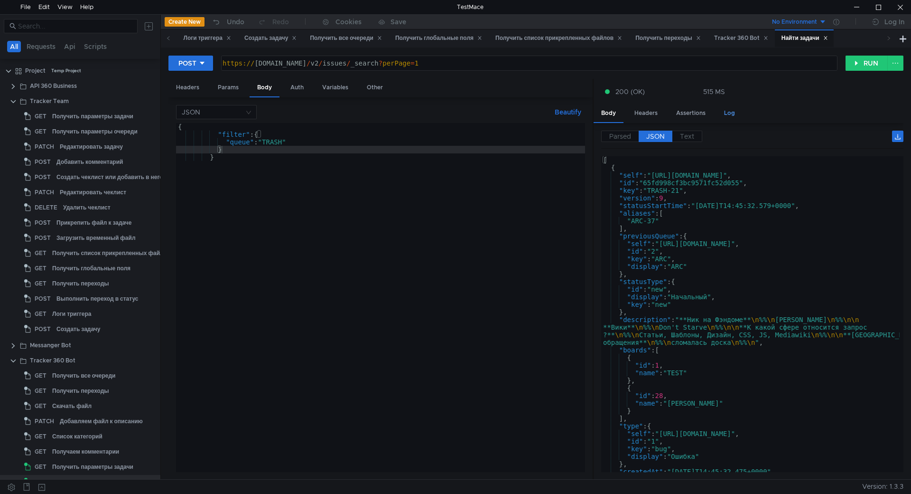
click at [732, 114] on div "Log" at bounding box center [730, 113] width 26 height 18
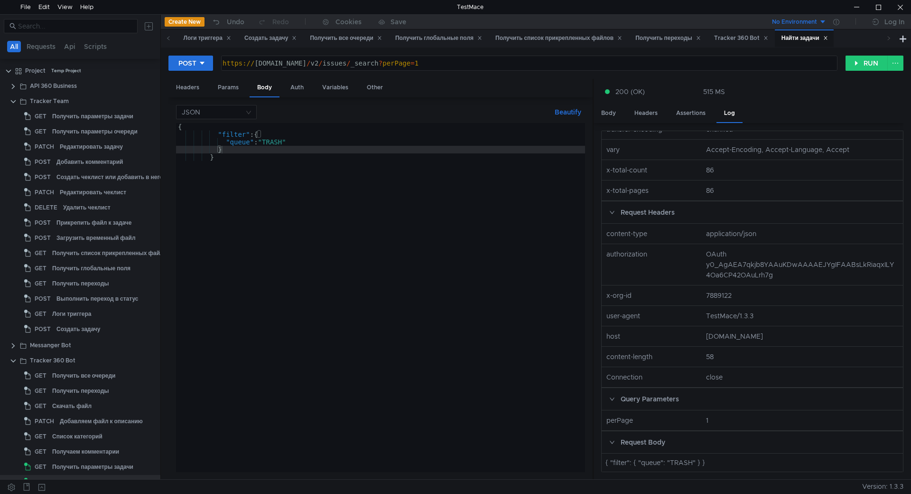
scroll to position [366, 0]
drag, startPoint x: 633, startPoint y: 460, endPoint x: 635, endPoint y: 448, distance: 11.6
click at [633, 460] on div "{ "filter": { "queue": "TRASH" } }" at bounding box center [753, 462] width 294 height 10
click at [667, 280] on nz-col "authorization" at bounding box center [653, 264] width 100 height 31
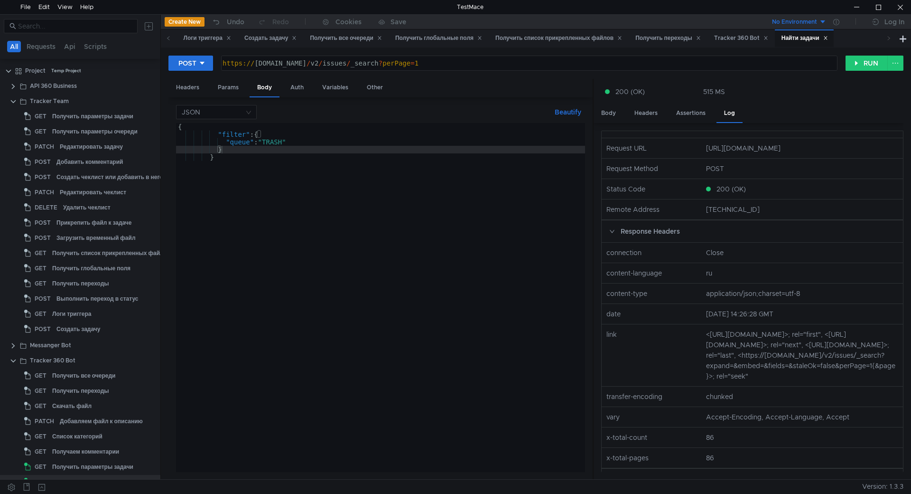
scroll to position [0, 0]
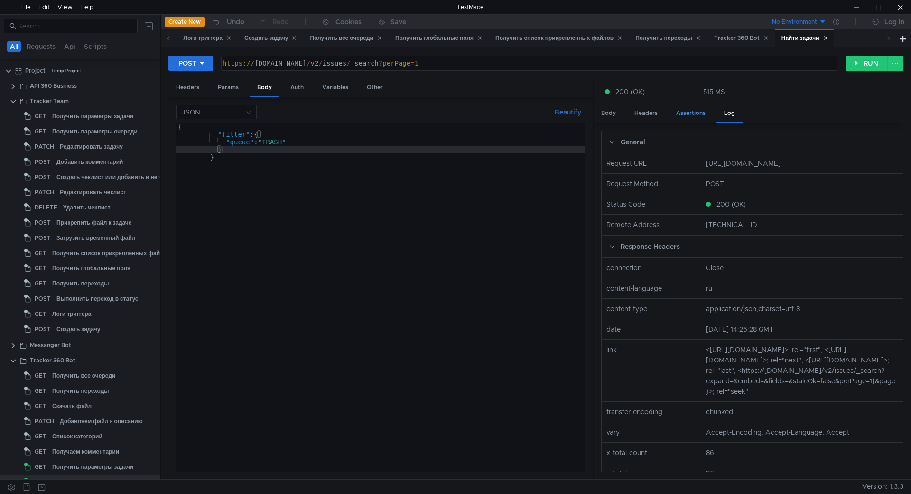
click at [690, 118] on div "Assertions" at bounding box center [691, 113] width 45 height 18
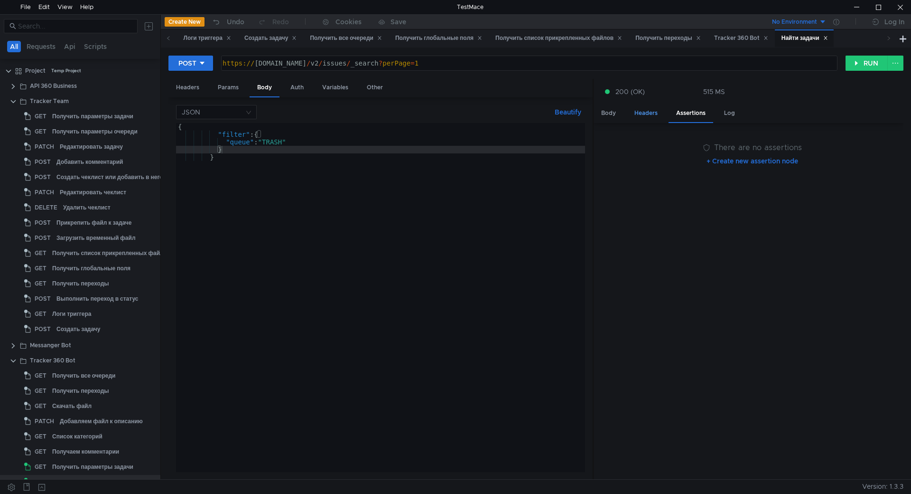
click at [655, 118] on div "Headers" at bounding box center [646, 113] width 38 height 18
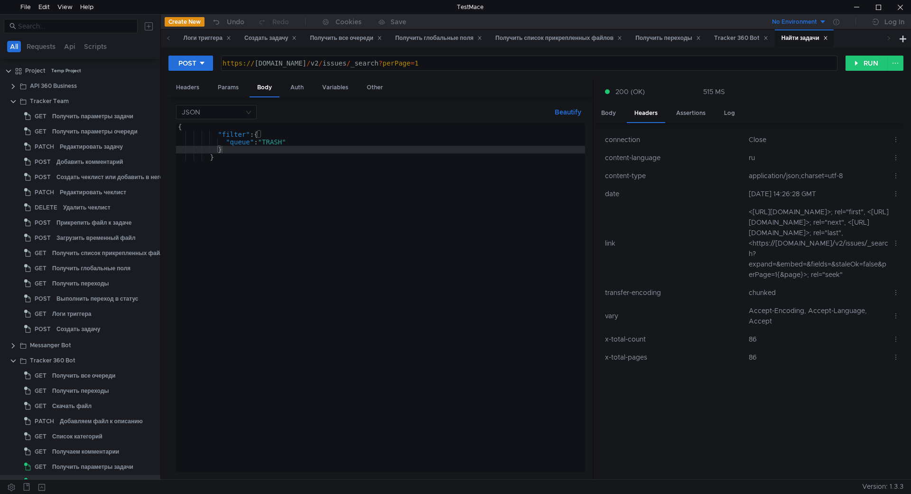
click at [688, 197] on td "date" at bounding box center [673, 194] width 144 height 18
click at [672, 206] on td "link" at bounding box center [673, 243] width 144 height 81
click at [672, 197] on td "date" at bounding box center [673, 194] width 144 height 18
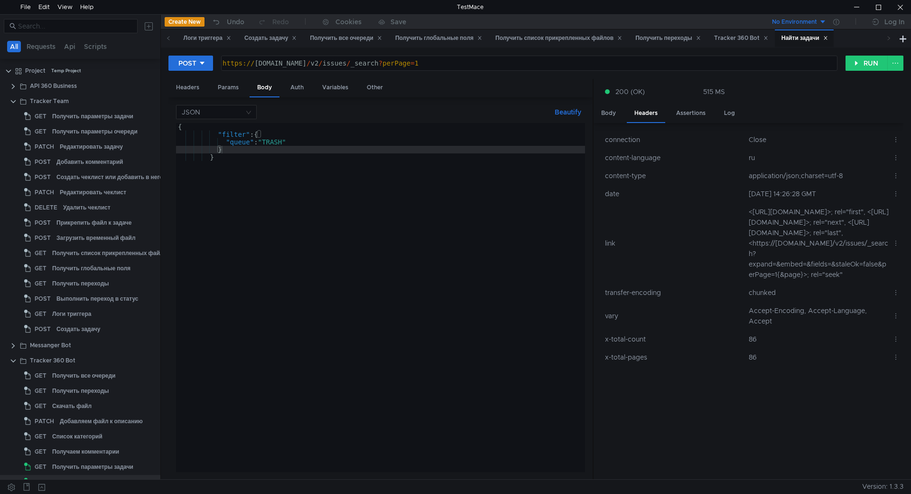
click at [672, 197] on td "date" at bounding box center [673, 194] width 144 height 18
click at [679, 225] on td "link" at bounding box center [673, 243] width 144 height 81
click at [676, 226] on td "link" at bounding box center [673, 243] width 144 height 81
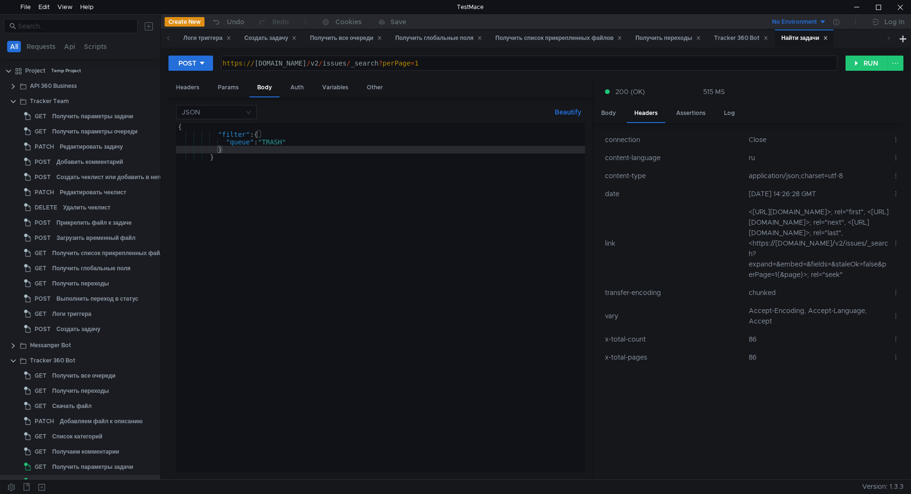
click at [675, 226] on td "link" at bounding box center [673, 243] width 144 height 81
click at [611, 112] on div "Body" at bounding box center [609, 113] width 30 height 18
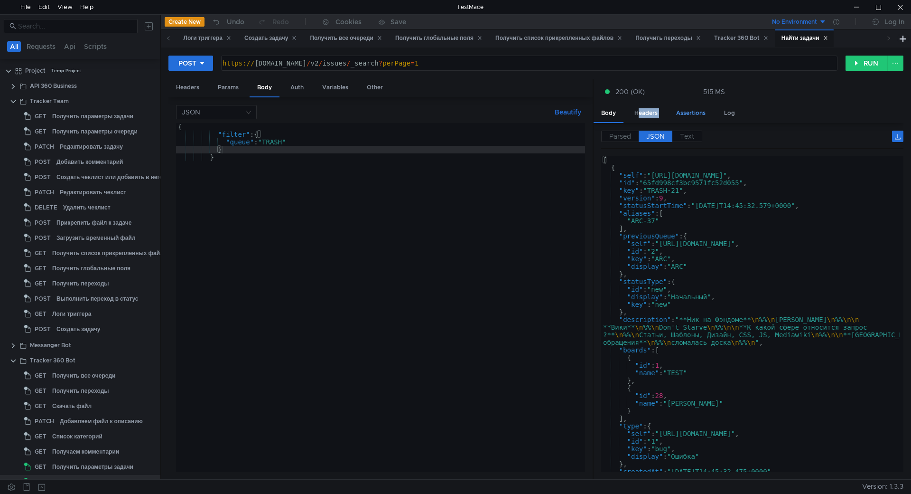
drag, startPoint x: 632, startPoint y: 113, endPoint x: 676, endPoint y: 106, distance: 44.6
click at [675, 106] on div "Body Headers Assertions Log" at bounding box center [749, 113] width 310 height 19
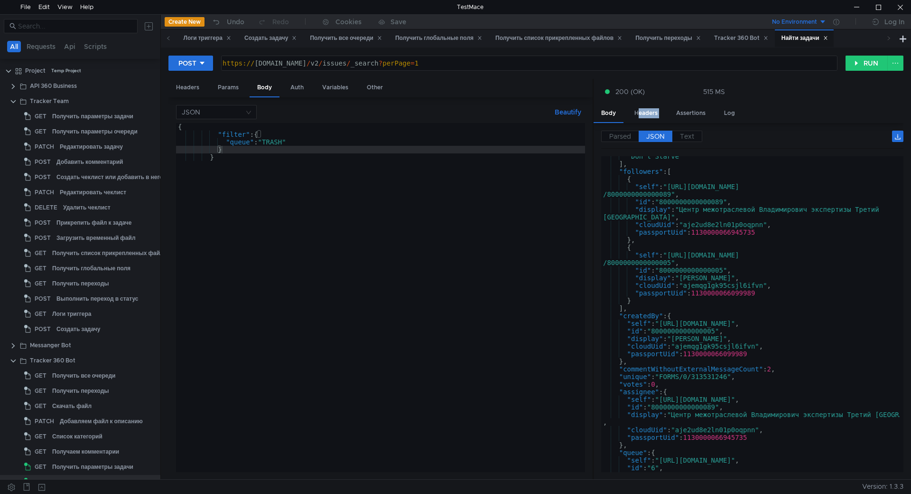
scroll to position [603, 0]
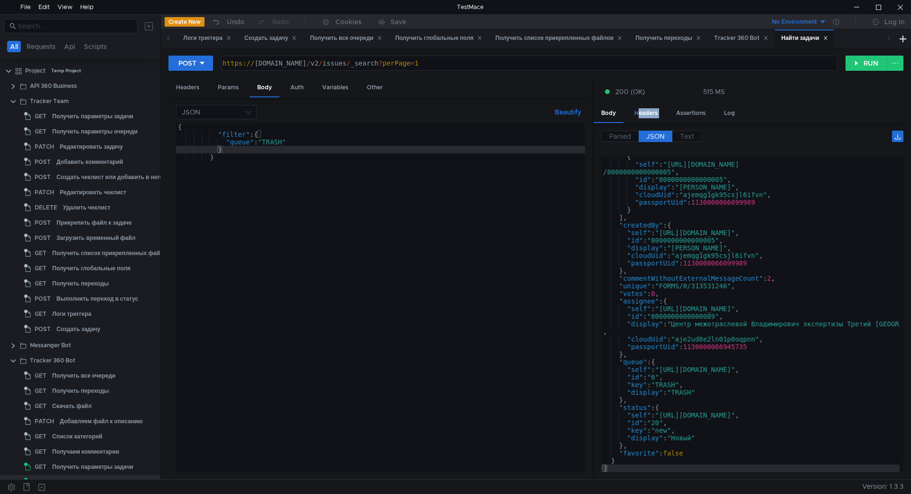
click at [657, 112] on div "Headers" at bounding box center [646, 113] width 38 height 18
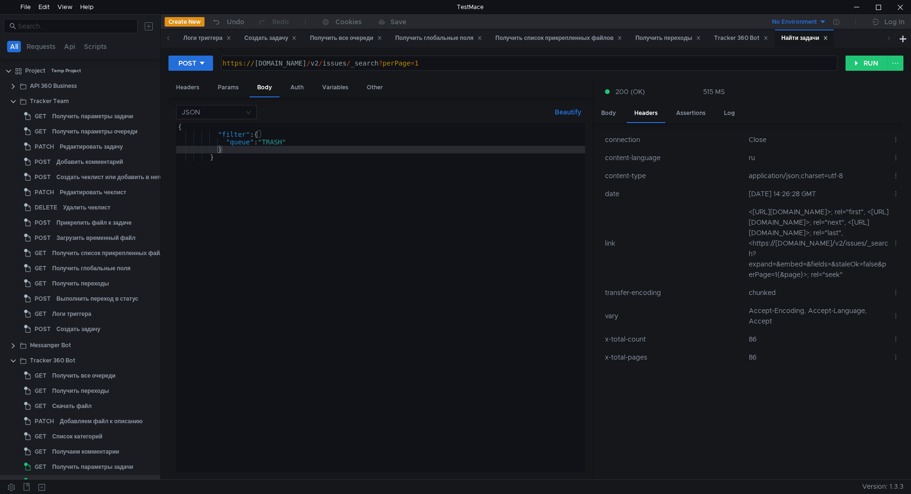
click at [788, 138] on td "Close" at bounding box center [817, 140] width 144 height 18
click at [893, 195] on icon at bounding box center [896, 193] width 7 height 7
click at [663, 238] on div at bounding box center [455, 247] width 911 height 494
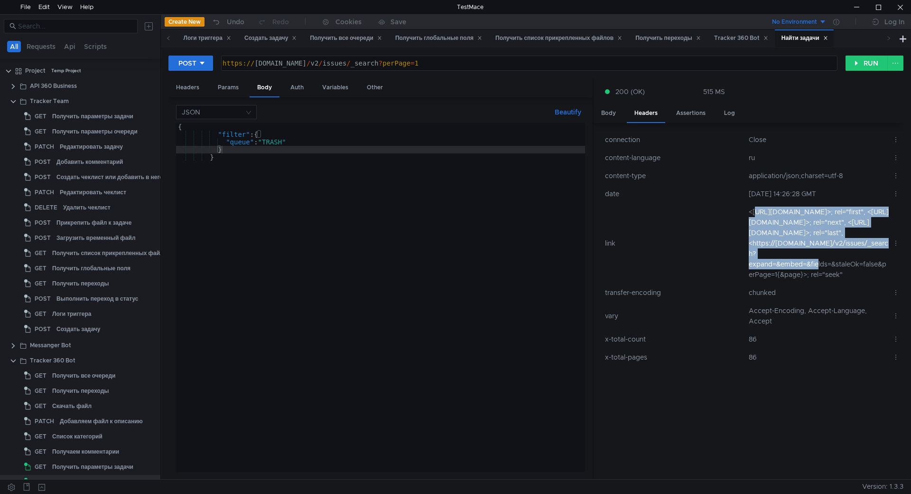
drag, startPoint x: 755, startPoint y: 216, endPoint x: 776, endPoint y: 267, distance: 54.5
click at [776, 267] on td "<[URL][DOMAIN_NAME]>; rel="first", <[URL][DOMAIN_NAME]>; rel="next", <[URL][DOM…" at bounding box center [817, 243] width 144 height 81
click at [758, 227] on td "<[URL][DOMAIN_NAME]>; rel="first", <[URL][DOMAIN_NAME]>; rel="next", <[URL][DOM…" at bounding box center [817, 243] width 144 height 81
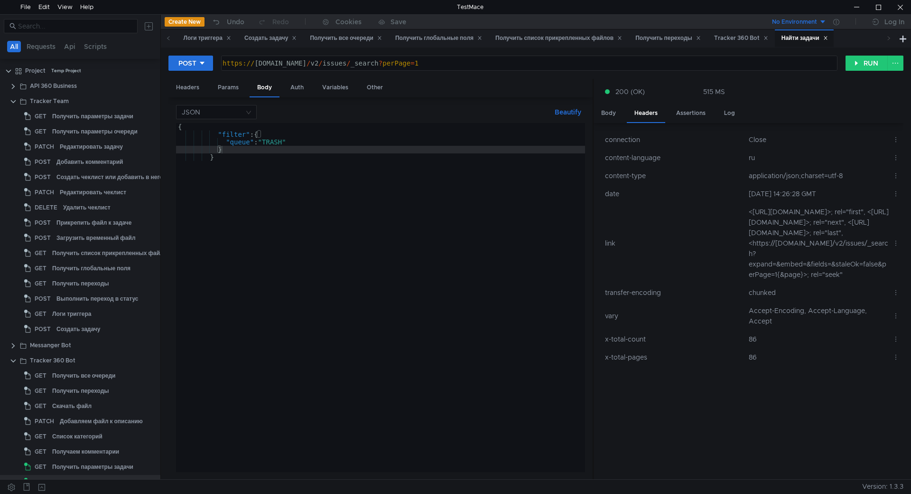
click at [669, 228] on td "link" at bounding box center [673, 243] width 144 height 81
click at [829, 258] on td "<[URL][DOMAIN_NAME]>; rel="first", <[URL][DOMAIN_NAME]>; rel="next", <[URL][DOM…" at bounding box center [817, 243] width 144 height 81
click at [704, 283] on td "link" at bounding box center [673, 243] width 144 height 81
click at [663, 283] on td "link" at bounding box center [673, 243] width 144 height 81
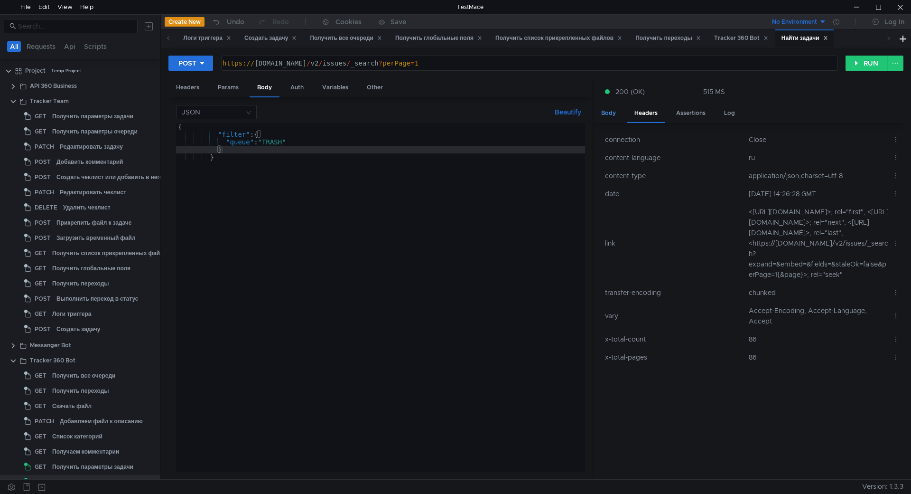
click at [614, 110] on div "Body" at bounding box center [609, 113] width 30 height 18
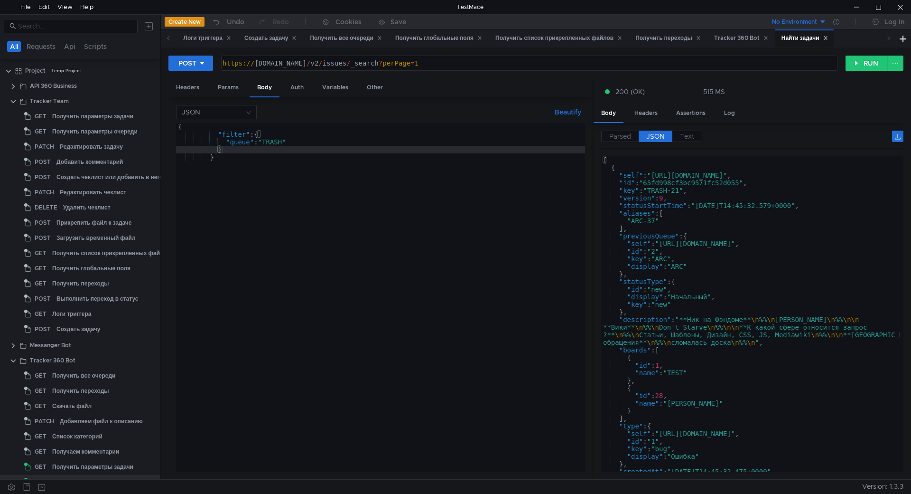
scroll to position [0, 0]
click at [653, 116] on div "Headers" at bounding box center [646, 113] width 38 height 18
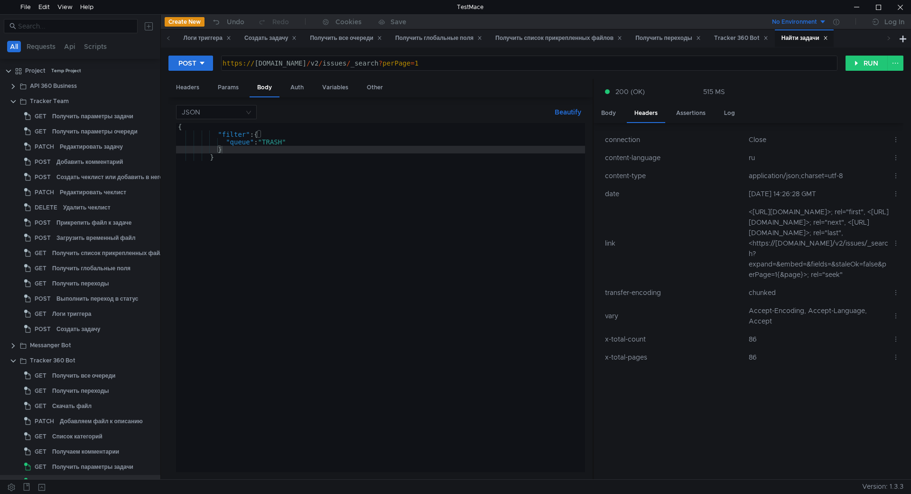
drag, startPoint x: 762, startPoint y: 253, endPoint x: 772, endPoint y: 324, distance: 71.4
click at [792, 283] on td "<[URL][DOMAIN_NAME]>; rel="first", <[URL][DOMAIN_NAME]>; rel="next", <[URL][DOM…" at bounding box center [817, 243] width 144 height 81
click at [736, 249] on td "link" at bounding box center [673, 243] width 144 height 81
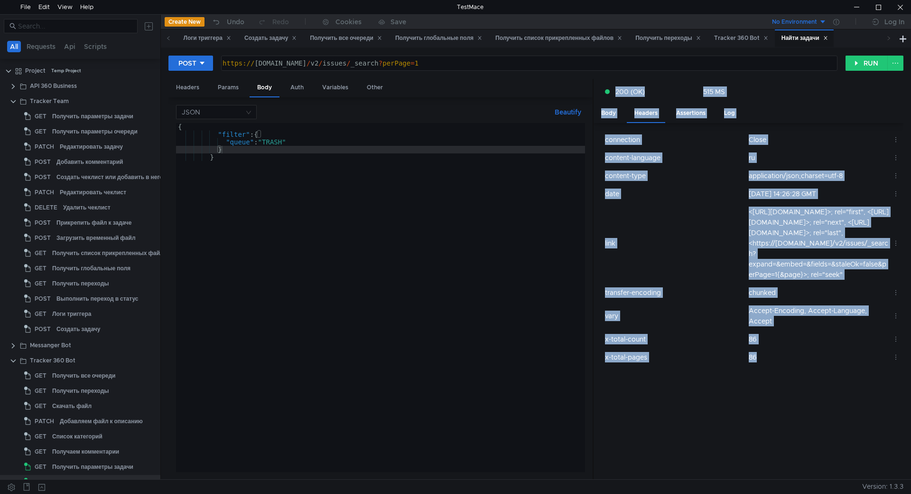
type textarea "}"
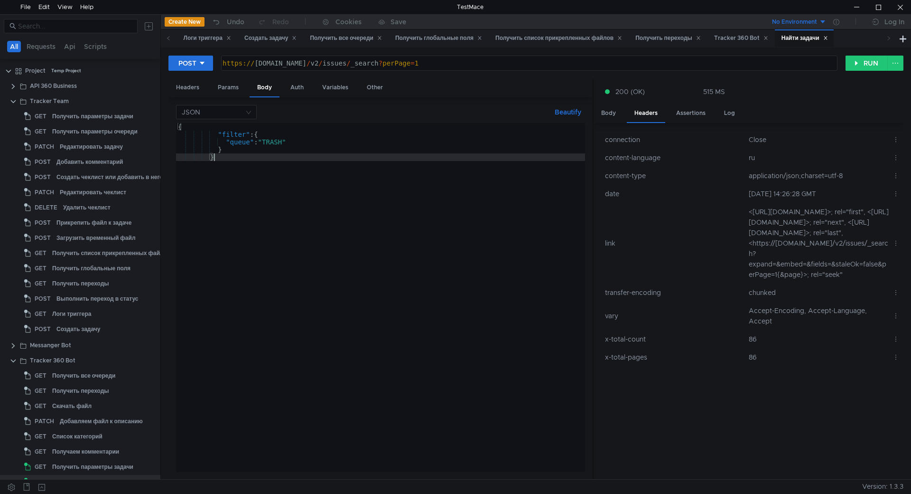
scroll to position [0, 9]
drag, startPoint x: 583, startPoint y: 442, endPoint x: 664, endPoint y: 449, distance: 81.0
click at [664, 366] on td "x-total-pages" at bounding box center [673, 357] width 144 height 18
drag, startPoint x: 605, startPoint y: 448, endPoint x: 650, endPoint y: 449, distance: 45.6
click at [650, 366] on td "x-total-pages" at bounding box center [673, 357] width 144 height 18
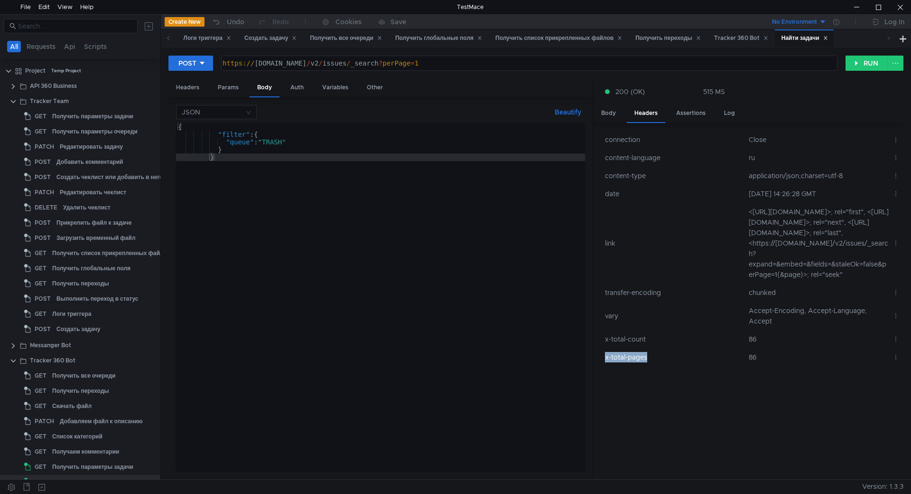
copy td "x-total-pages"
click at [714, 283] on td "link" at bounding box center [673, 243] width 144 height 81
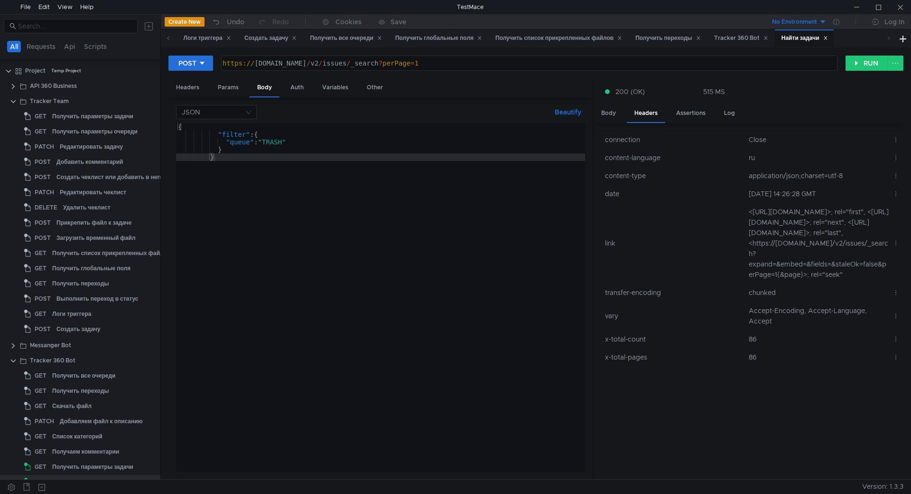
scroll to position [3, 0]
